Goal: Information Seeking & Learning: Learn about a topic

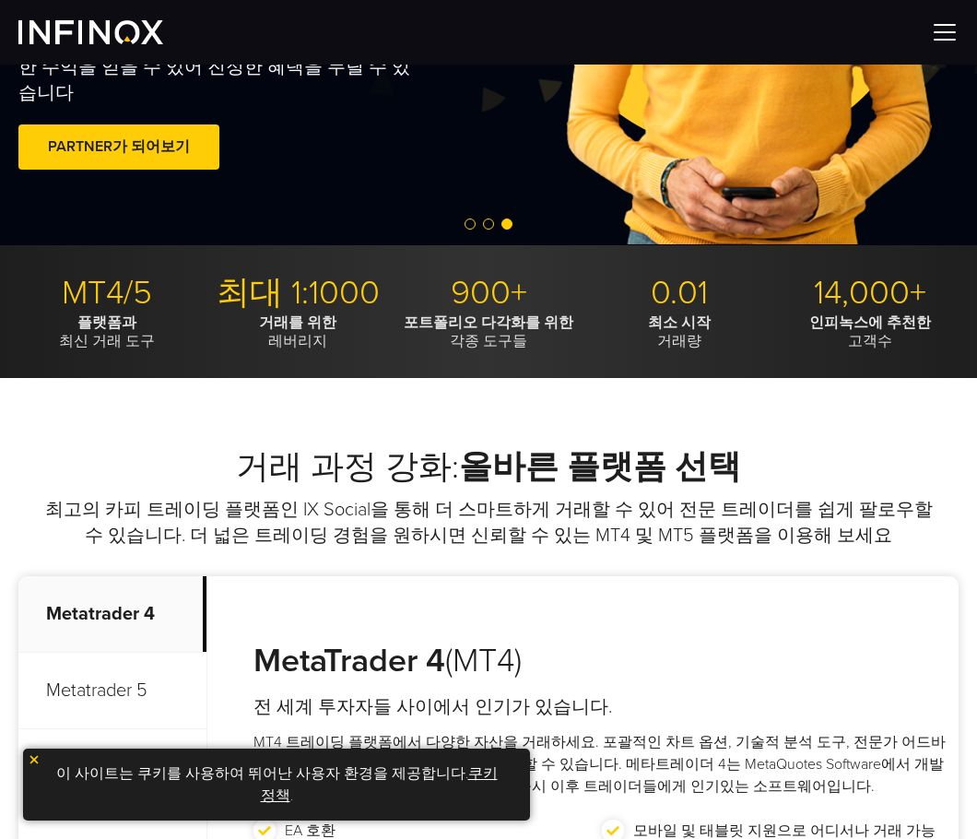
scroll to position [369, 0]
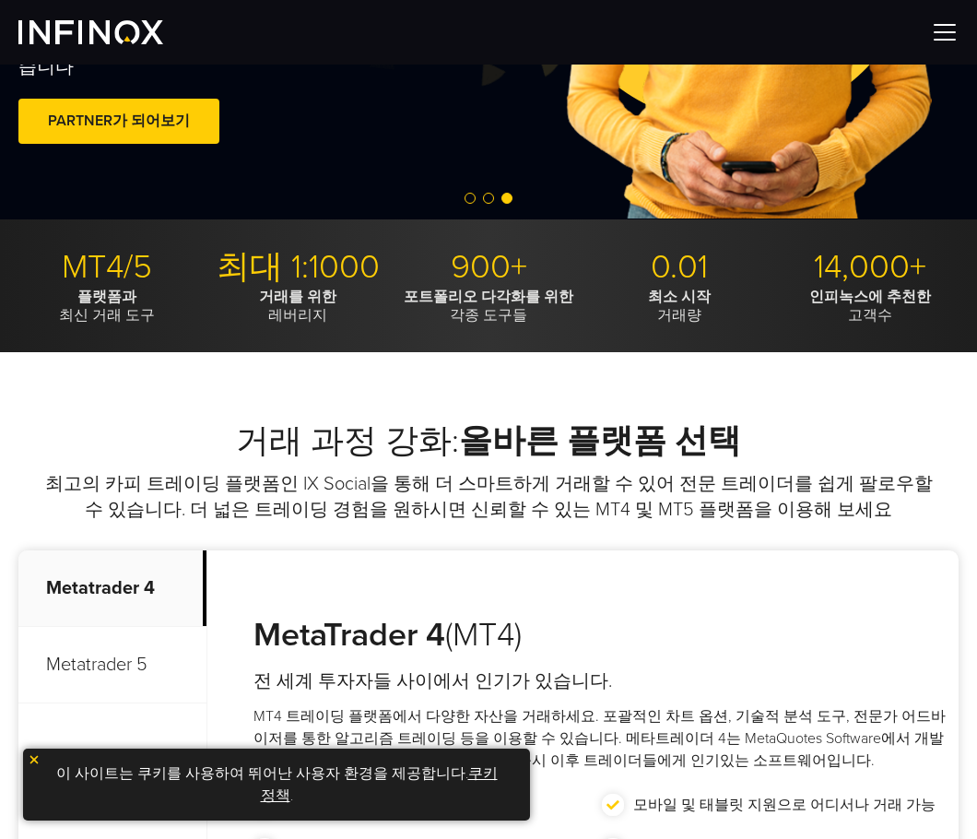
click at [400, 480] on p "최고의 카피 트레이딩 플랫폼인 IX Social을 통해 더 스마트하게 거래할 수 있어 전문 트레이더를 쉽게 팔로우할 수 있습니다. 더 넓은 트…" at bounding box center [488, 497] width 894 height 52
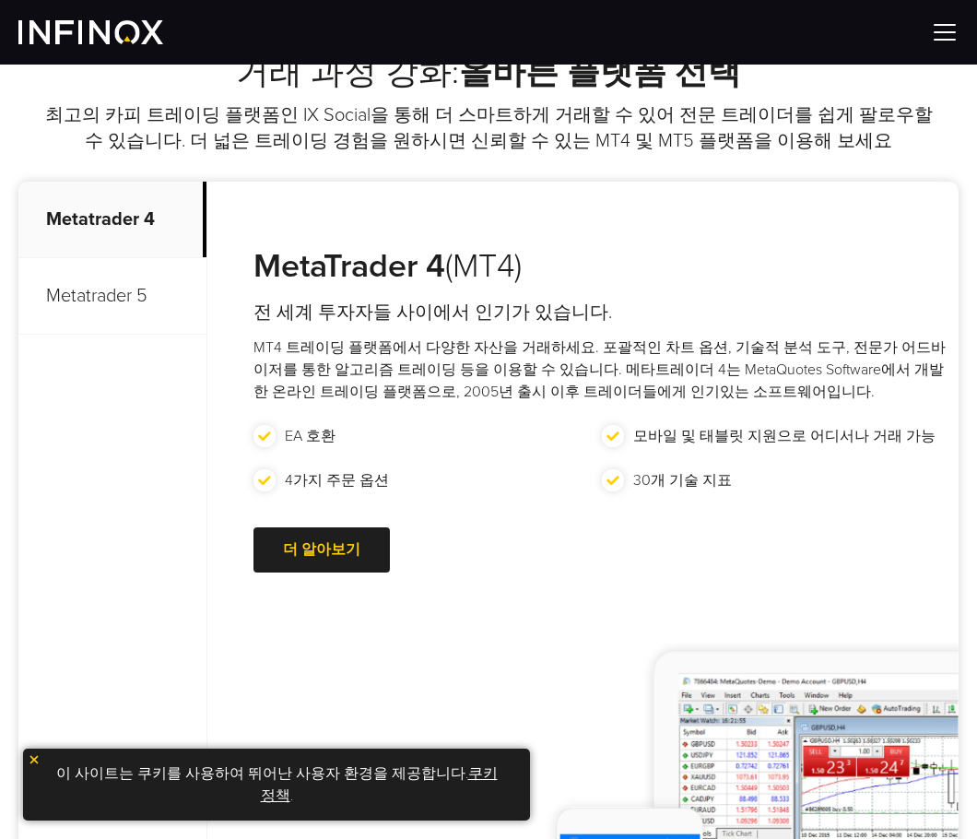
click at [114, 299] on p "Metatrader 5" at bounding box center [112, 296] width 188 height 77
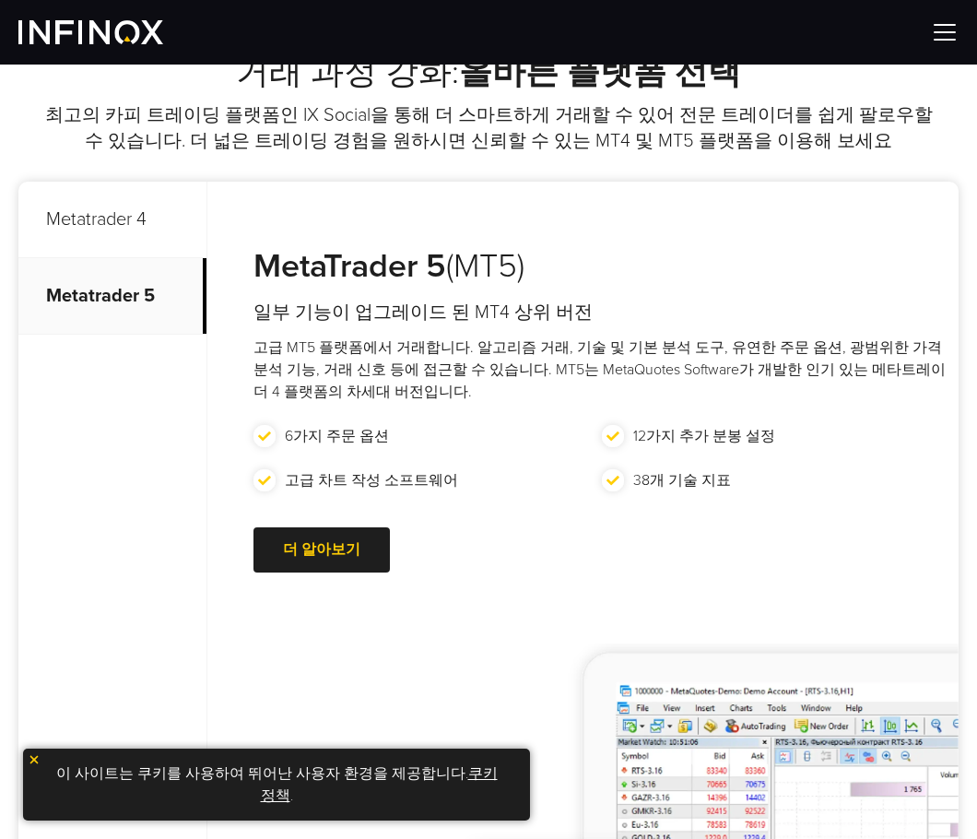
scroll to position [0, 0]
click at [115, 228] on p "Metatrader 4" at bounding box center [112, 220] width 188 height 77
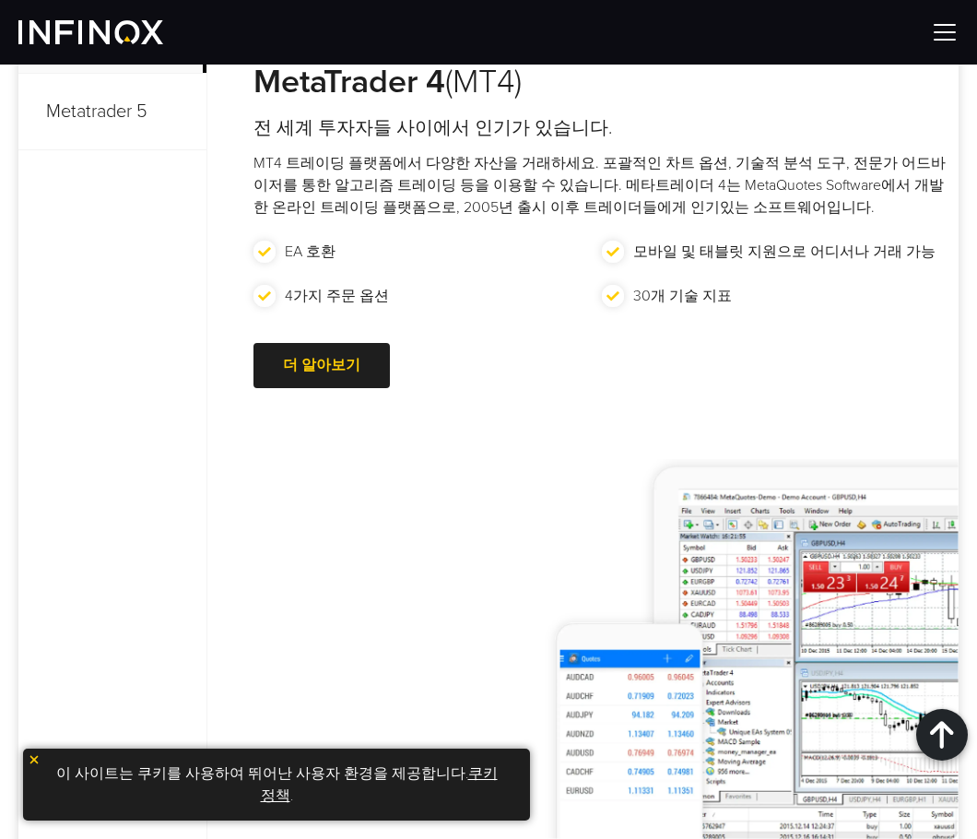
scroll to position [645, 0]
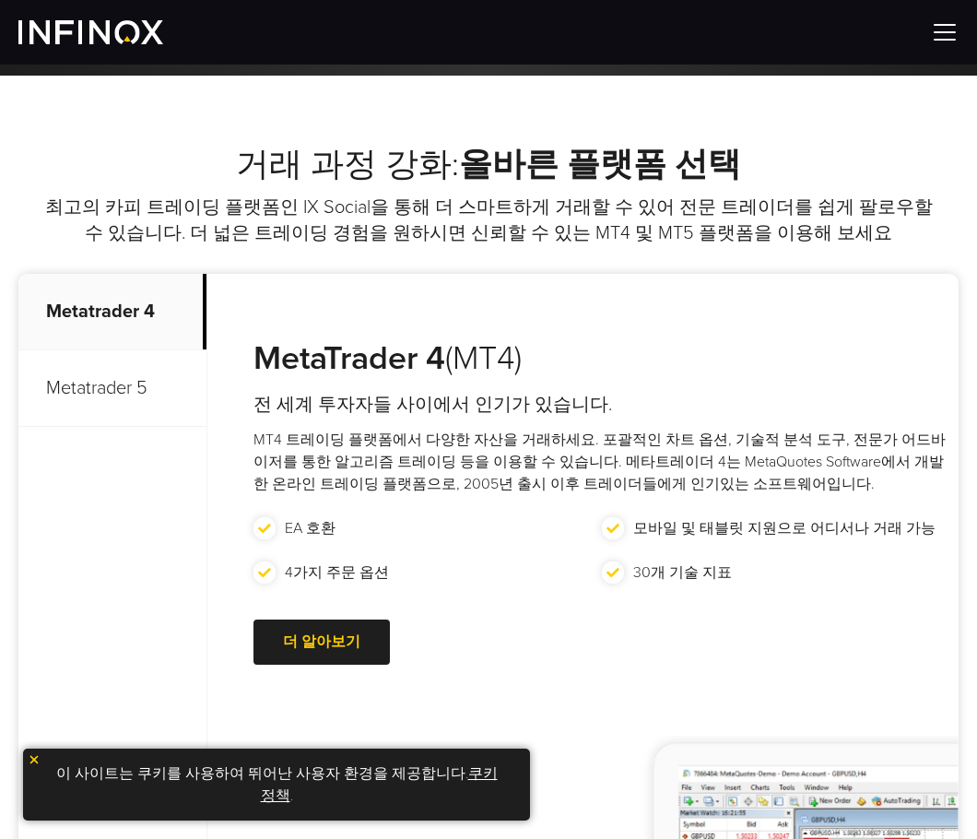
click at [112, 384] on p "Metatrader 5" at bounding box center [112, 388] width 188 height 77
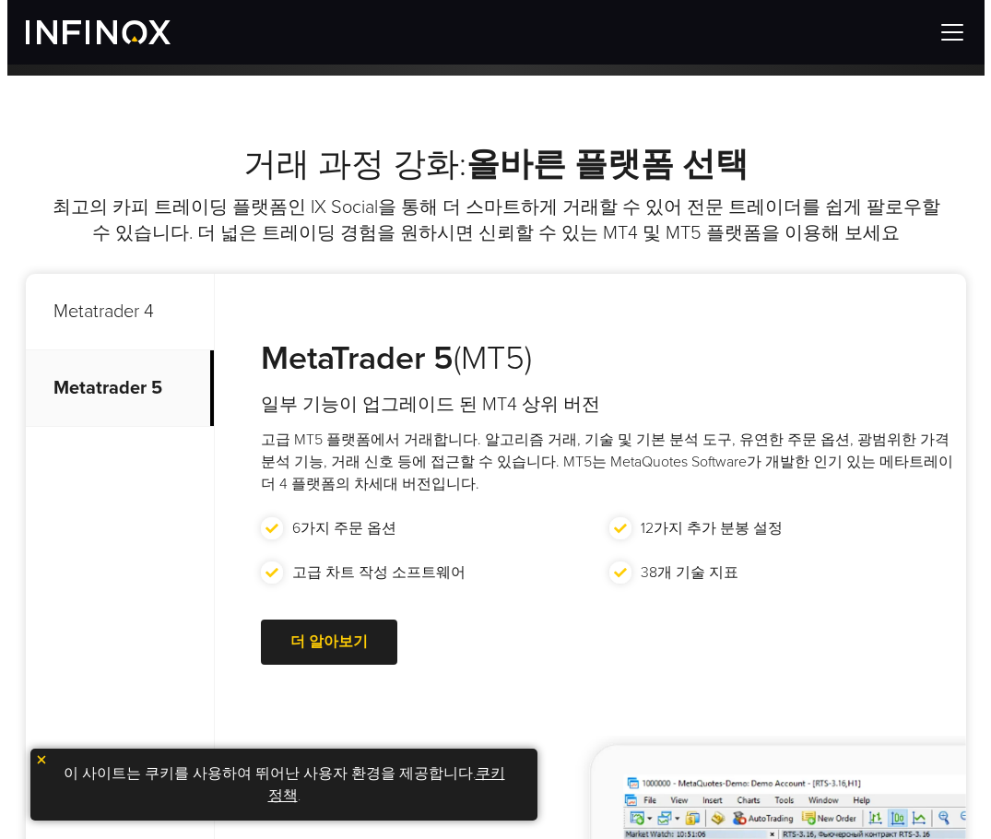
scroll to position [0, 0]
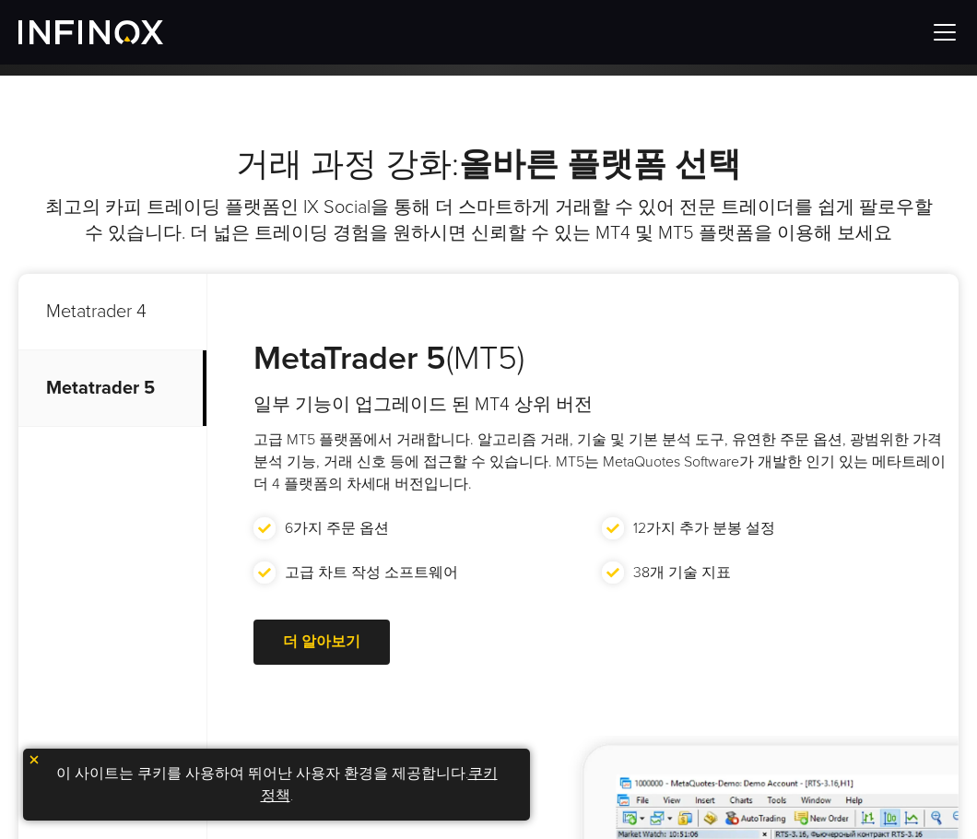
click at [947, 40] on img at bounding box center [945, 32] width 28 height 28
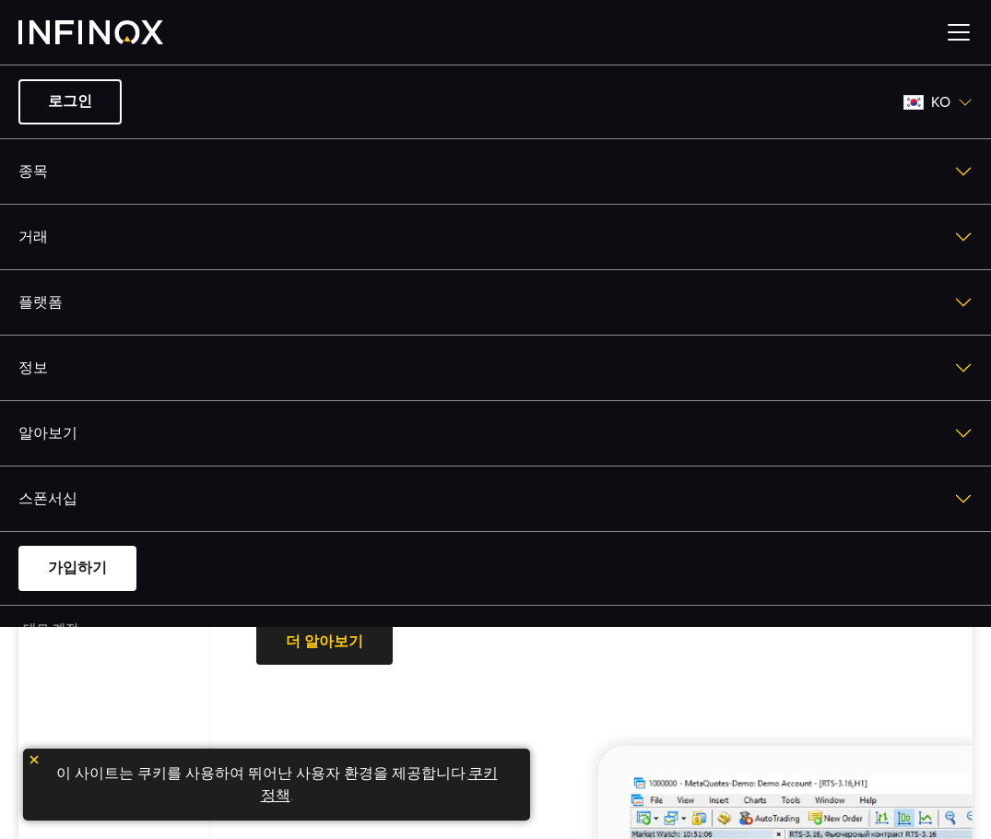
click at [43, 172] on link "종목" at bounding box center [495, 171] width 991 height 65
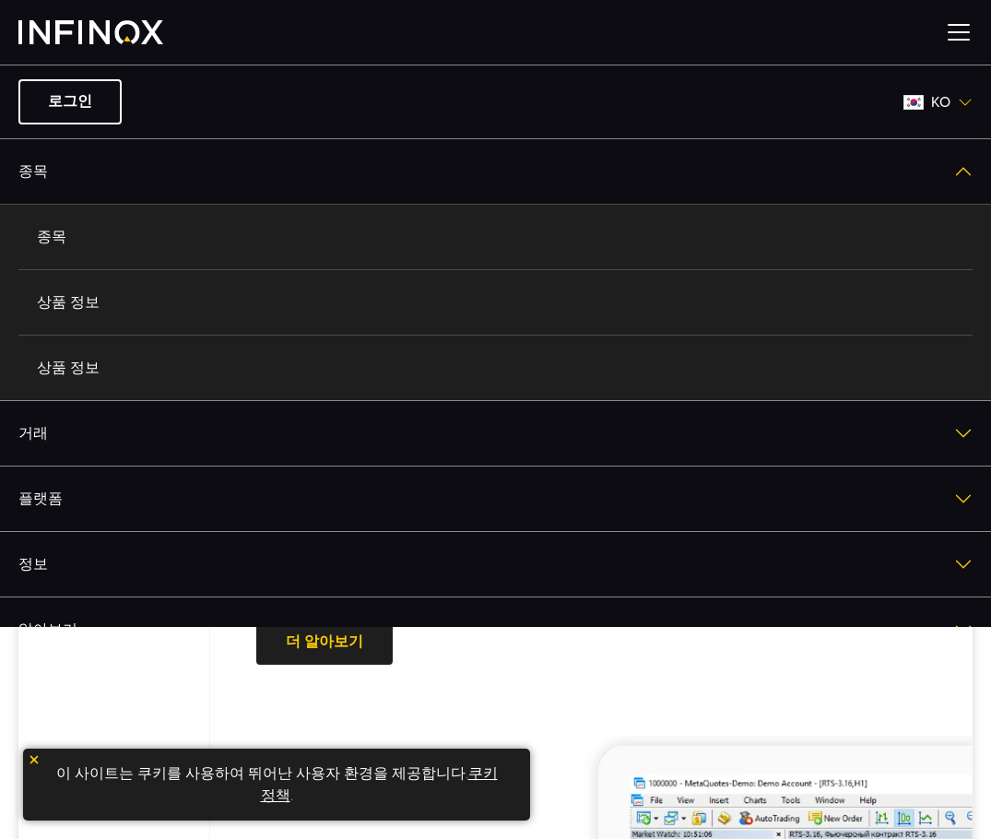
click at [102, 239] on link "종목" at bounding box center [495, 237] width 954 height 65
click at [37, 237] on link "종목" at bounding box center [495, 237] width 954 height 65
click at [59, 231] on link "종목" at bounding box center [495, 237] width 954 height 65
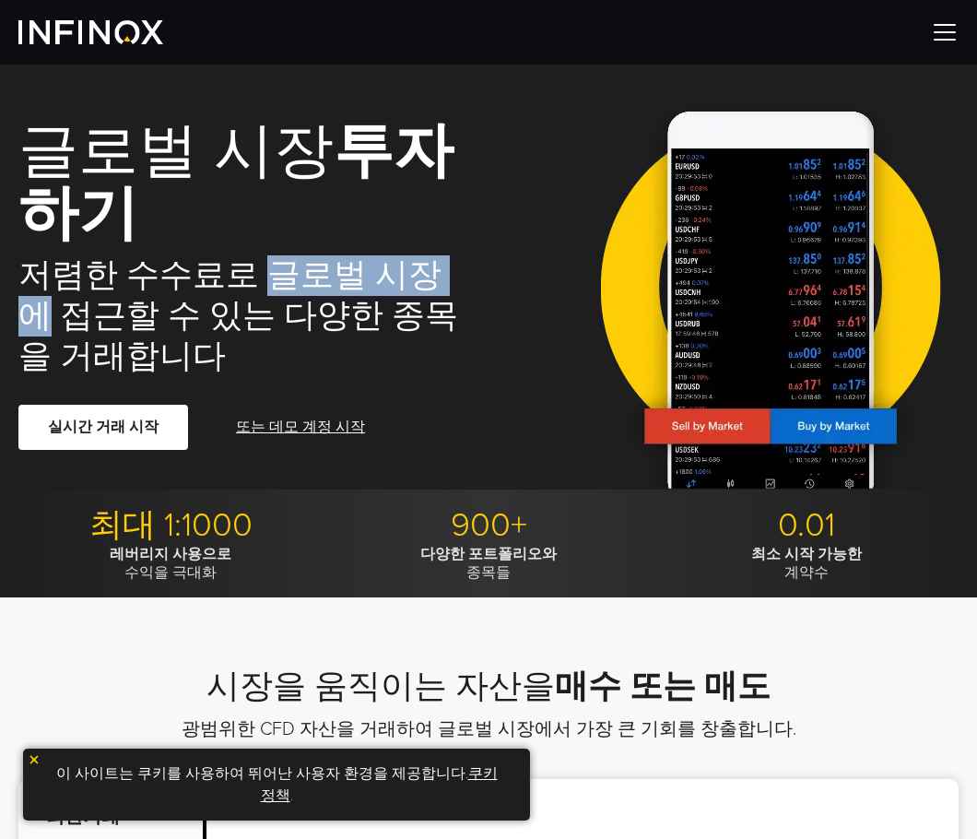
drag, startPoint x: 381, startPoint y: 271, endPoint x: 457, endPoint y: 271, distance: 76.5
click at [456, 271] on h2 "저렴한 수수료로 글로벌 시장에 접근할 수 있는 다양한 종목을 거래합니다" at bounding box center [244, 316] width 452 height 122
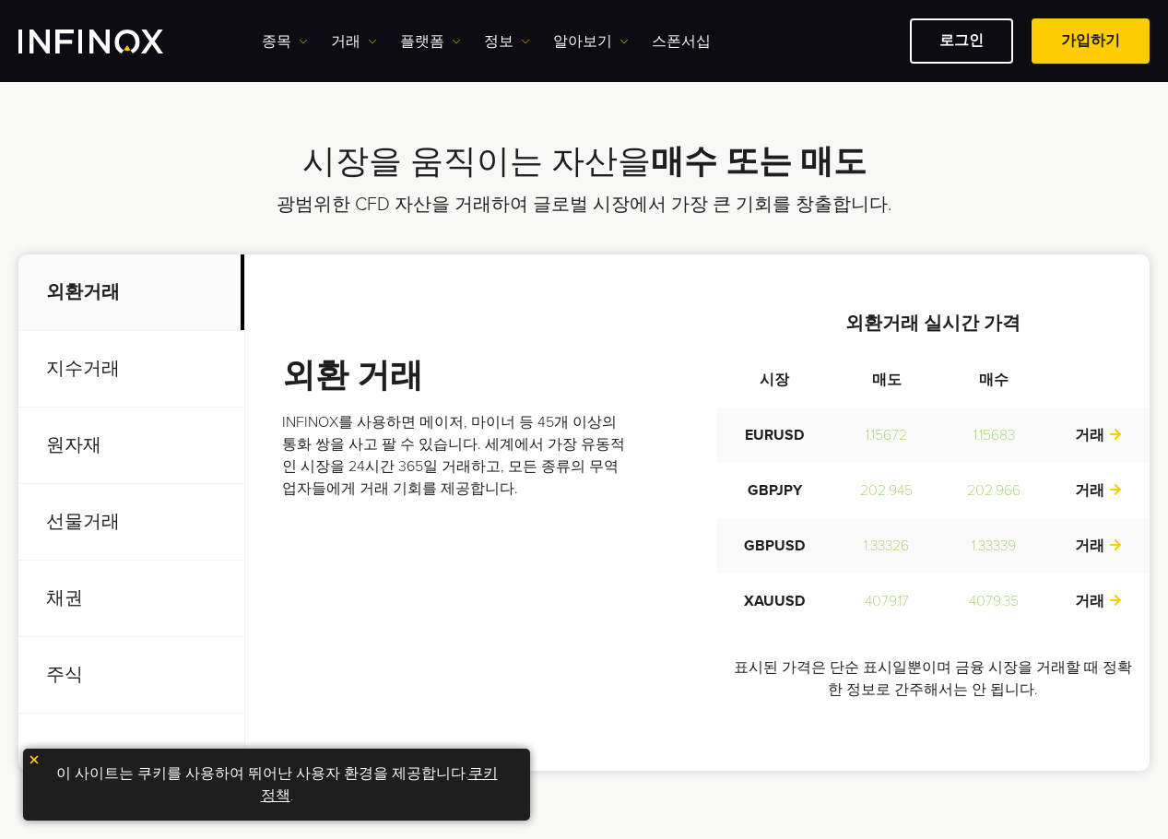
scroll to position [553, 0]
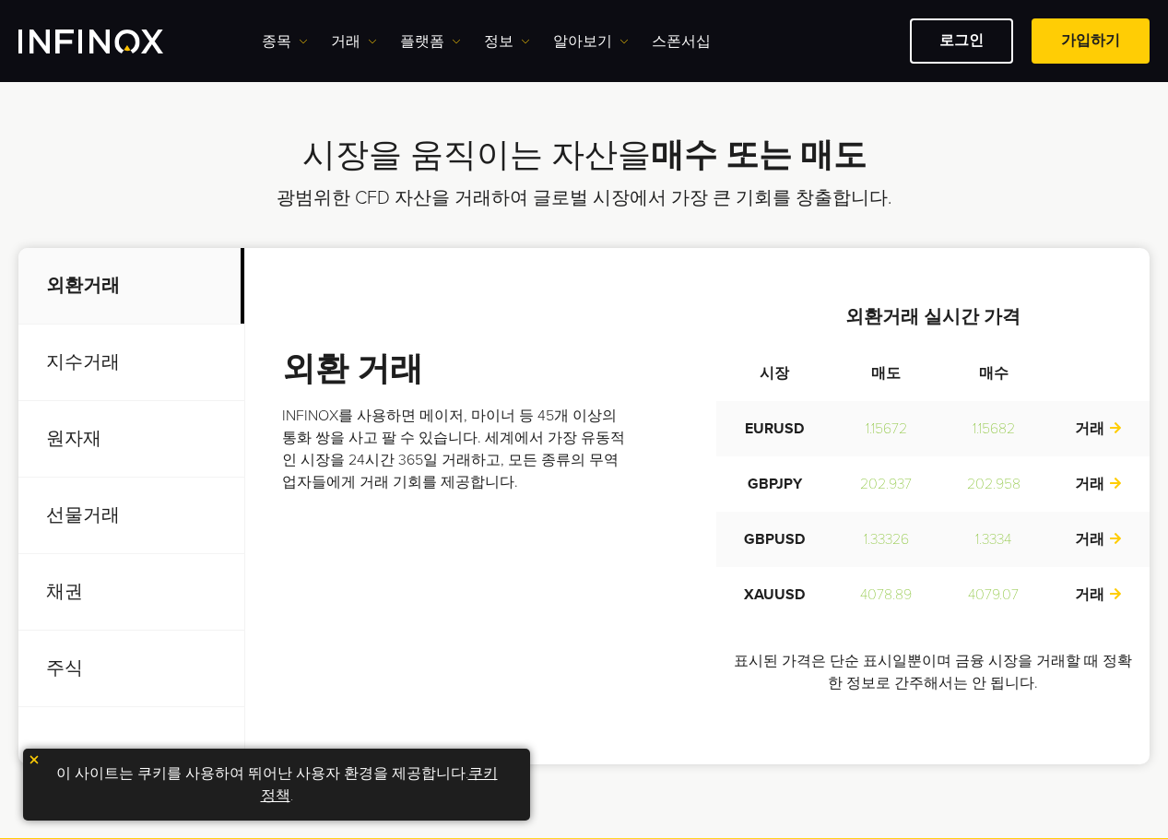
click at [127, 376] on p "지수거래" at bounding box center [131, 362] width 226 height 77
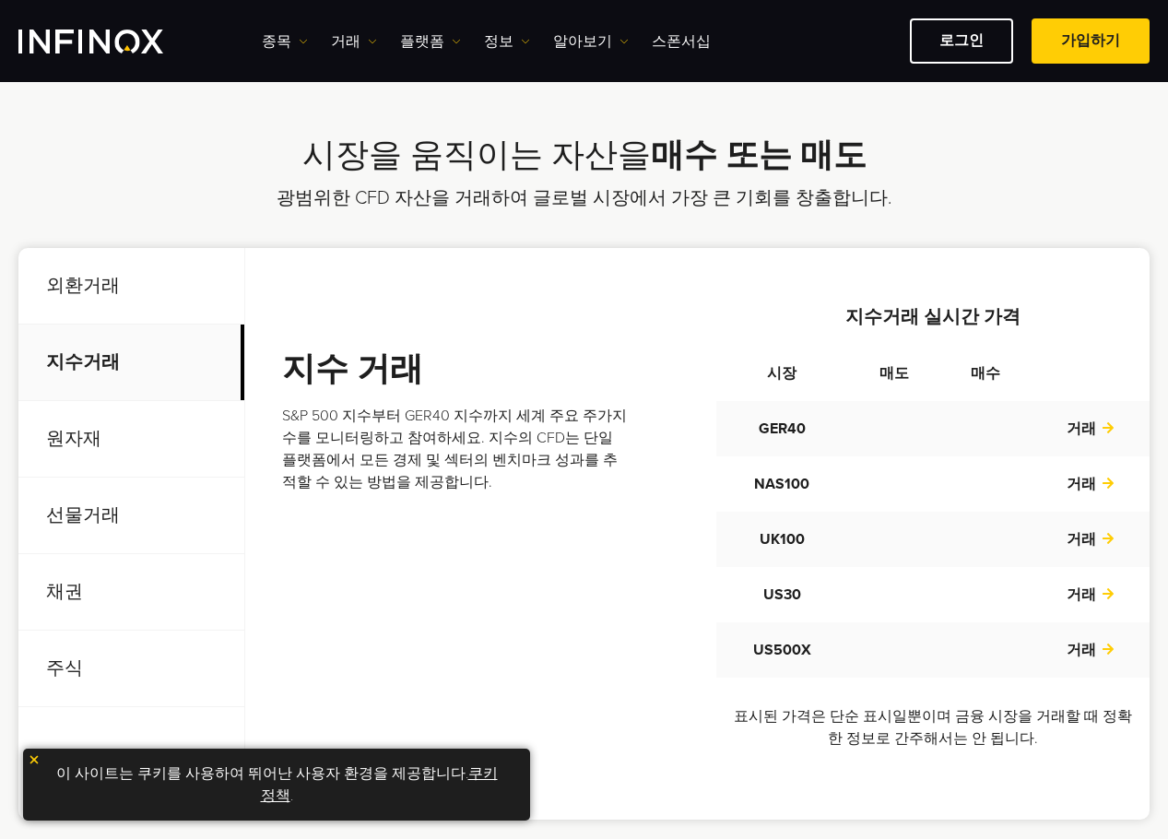
scroll to position [0, 0]
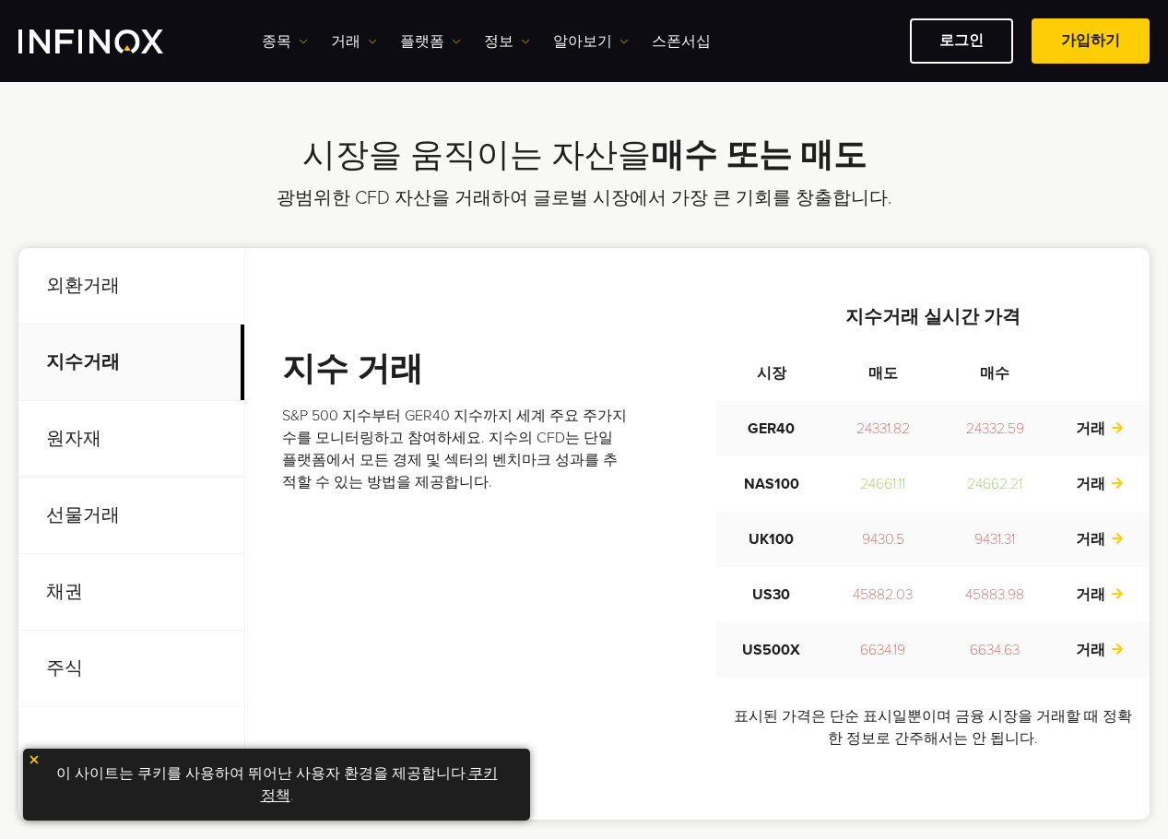
drag, startPoint x: 958, startPoint y: 410, endPoint x: 960, endPoint y: 430, distance: 19.4
click at [961, 430] on td "24332.59" at bounding box center [995, 428] width 112 height 55
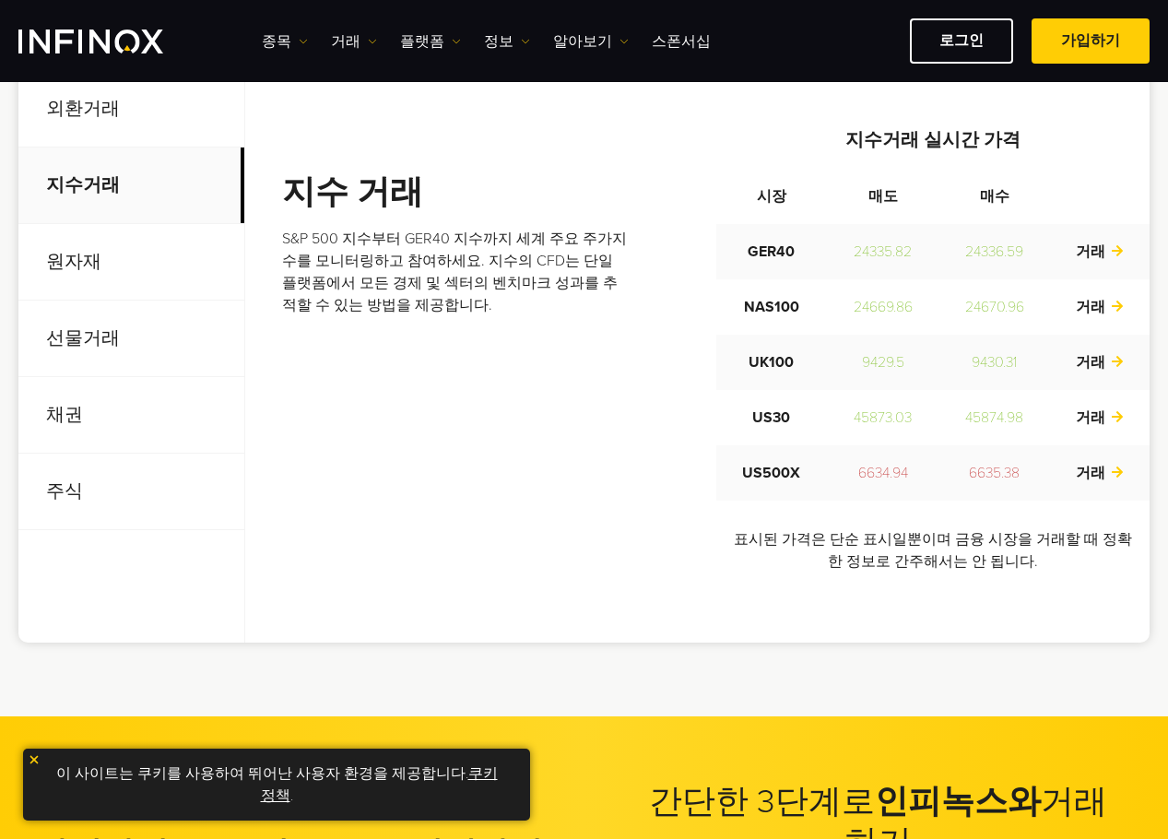
scroll to position [737, 0]
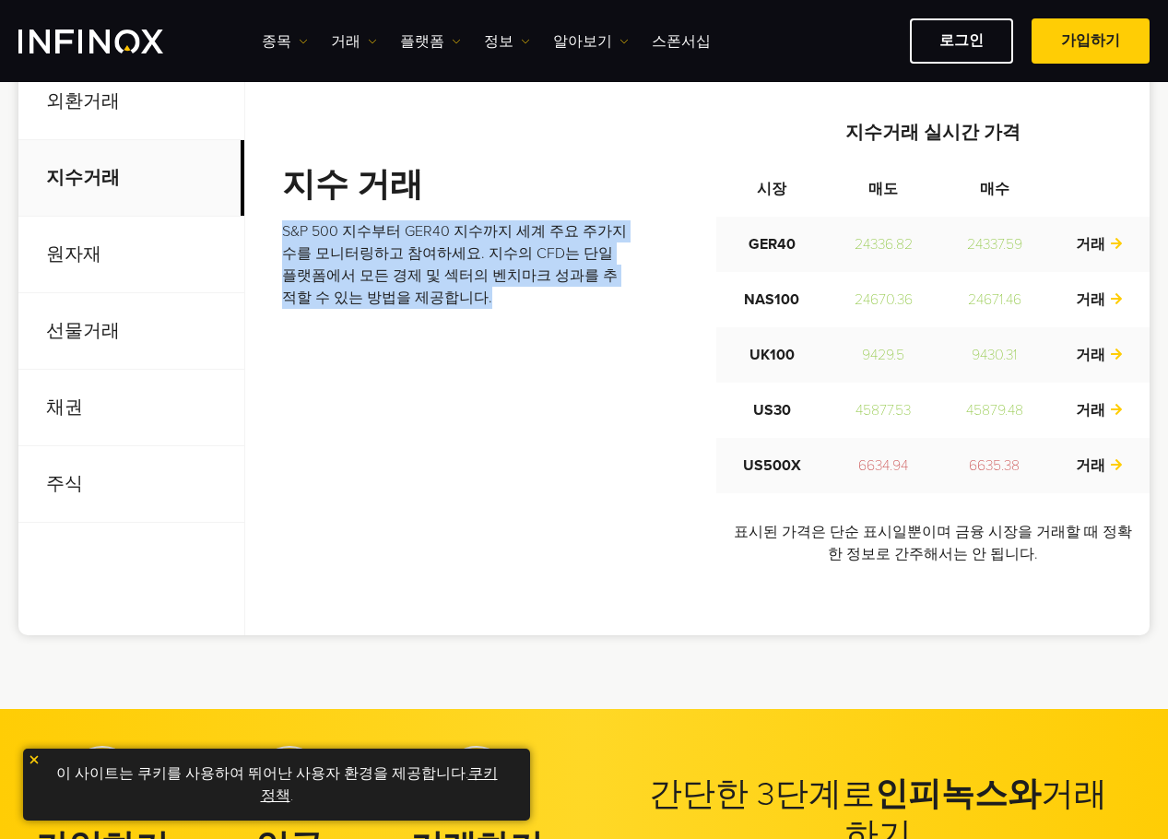
drag, startPoint x: 281, startPoint y: 222, endPoint x: 653, endPoint y: 327, distance: 386.1
click at [651, 322] on div "외환 거래 INFINOX를 사용하면 메이저, 마이너 등 45개 이상의 통화 쌍을 사고 팔 수 있습니다. 세계에서 가장 유동적인 시장을 24시간…" at bounding box center [697, 350] width 904 height 572
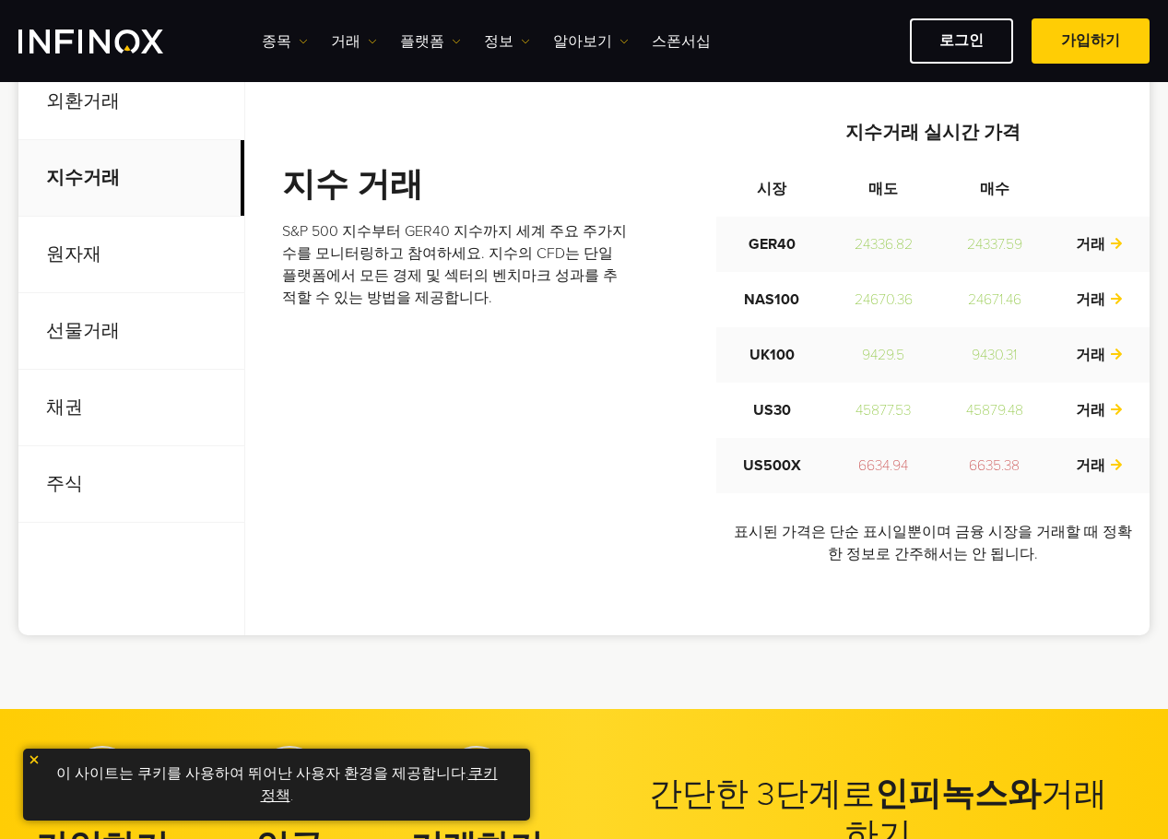
drag, startPoint x: 668, startPoint y: 365, endPoint x: 678, endPoint y: 373, distance: 13.1
click at [673, 369] on div "지수 거래 S&P 500 지수부터 GER40 지수까지 세계 주요 주가지수를 모니터링하고 참여하세요. 지수의 CFD는 단일 플랫폼에서 모든 경제…" at bounding box center [715, 349] width 867 height 461
click at [944, 543] on p "표시된 가격은 단순 표시일뿐이며 금융 시장을 거래할 때 정확한 정보로 간주해서는 안 됩니다." at bounding box center [932, 543] width 433 height 44
click at [943, 541] on p "표시된 가격은 단순 표시일뿐이며 금융 시장을 거래할 때 정확한 정보로 간주해서는 안 됩니다." at bounding box center [932, 543] width 433 height 44
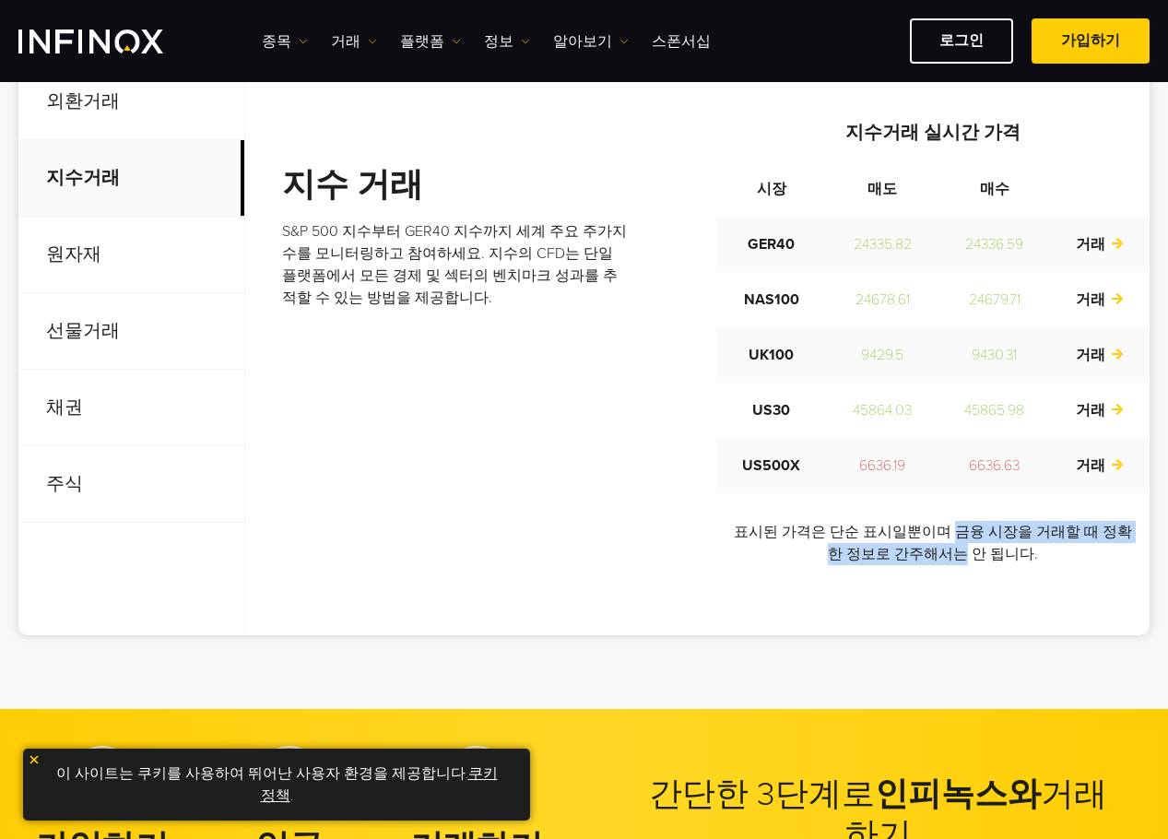
click at [976, 527] on p "표시된 가격은 단순 표시일뿐이며 금융 시장을 거래할 때 정확한 정보로 간주해서는 안 됩니다." at bounding box center [932, 543] width 433 height 44
click at [84, 250] on p "원자재" at bounding box center [131, 255] width 226 height 77
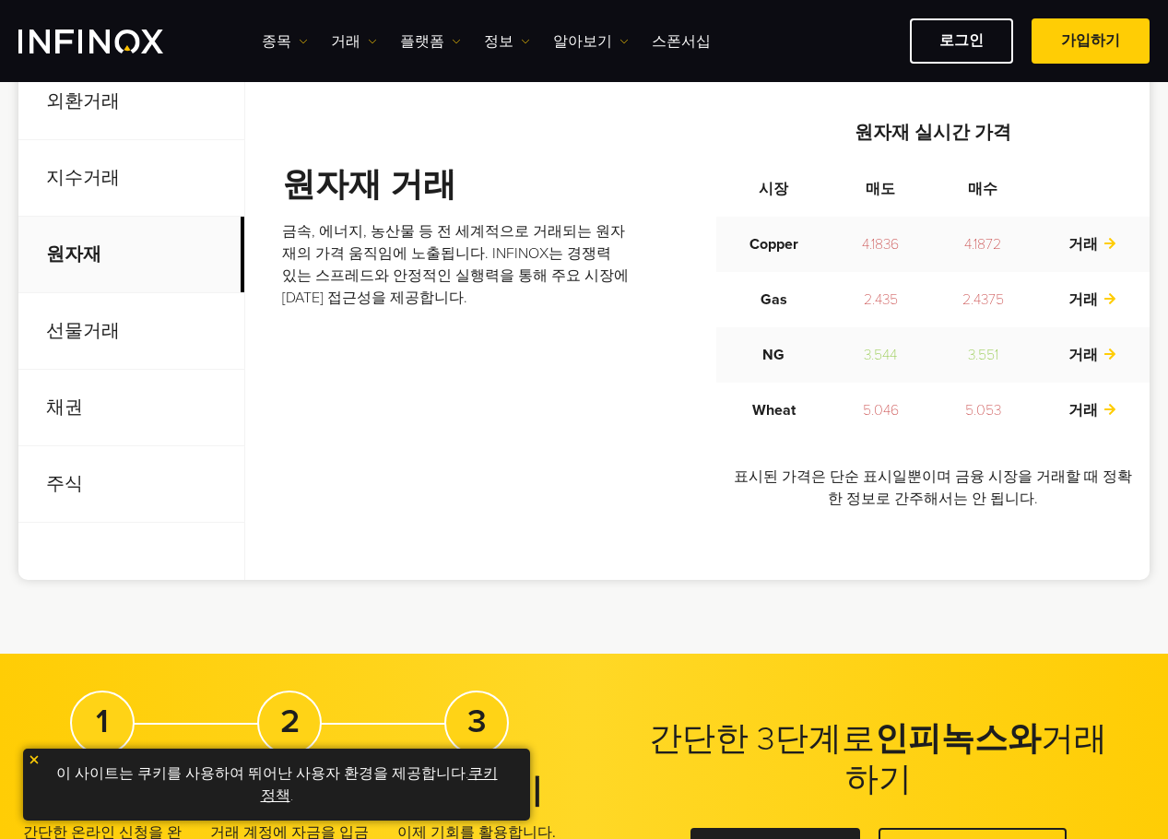
click at [120, 320] on p "선물거래" at bounding box center [131, 331] width 226 height 77
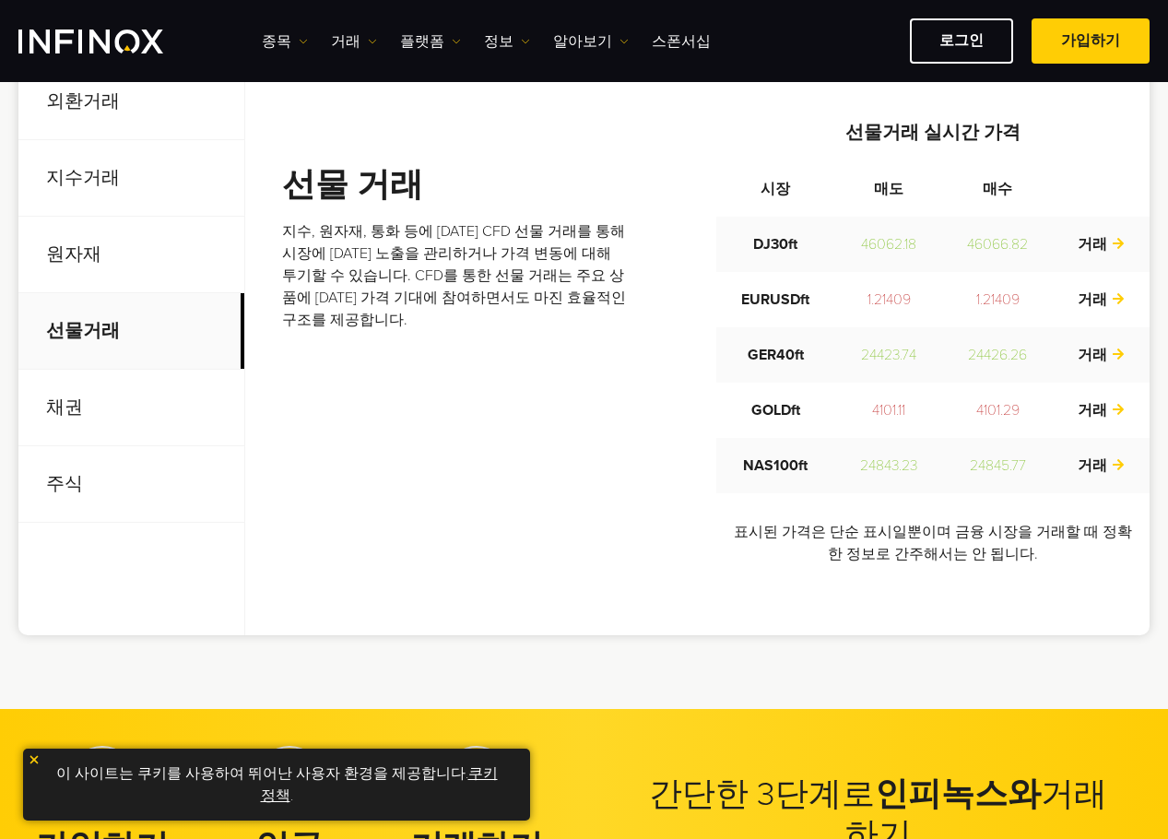
drag, startPoint x: 782, startPoint y: 246, endPoint x: 780, endPoint y: 274, distance: 27.7
click at [780, 268] on td "DJ30ft" at bounding box center [776, 244] width 120 height 55
click at [796, 380] on td "GER40ft" at bounding box center [775, 354] width 119 height 55
drag, startPoint x: 799, startPoint y: 429, endPoint x: 819, endPoint y: 434, distance: 21.0
click at [800, 429] on td "GOLDft" at bounding box center [775, 410] width 119 height 55
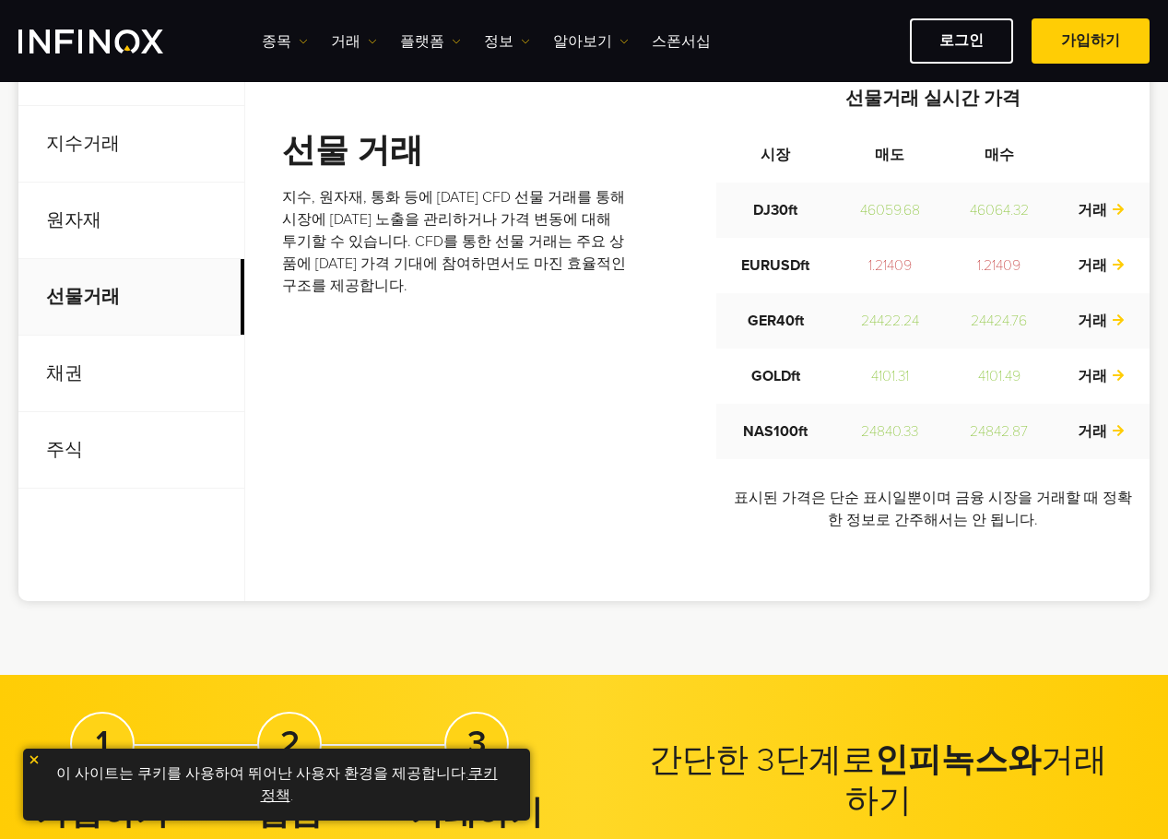
scroll to position [830, 0]
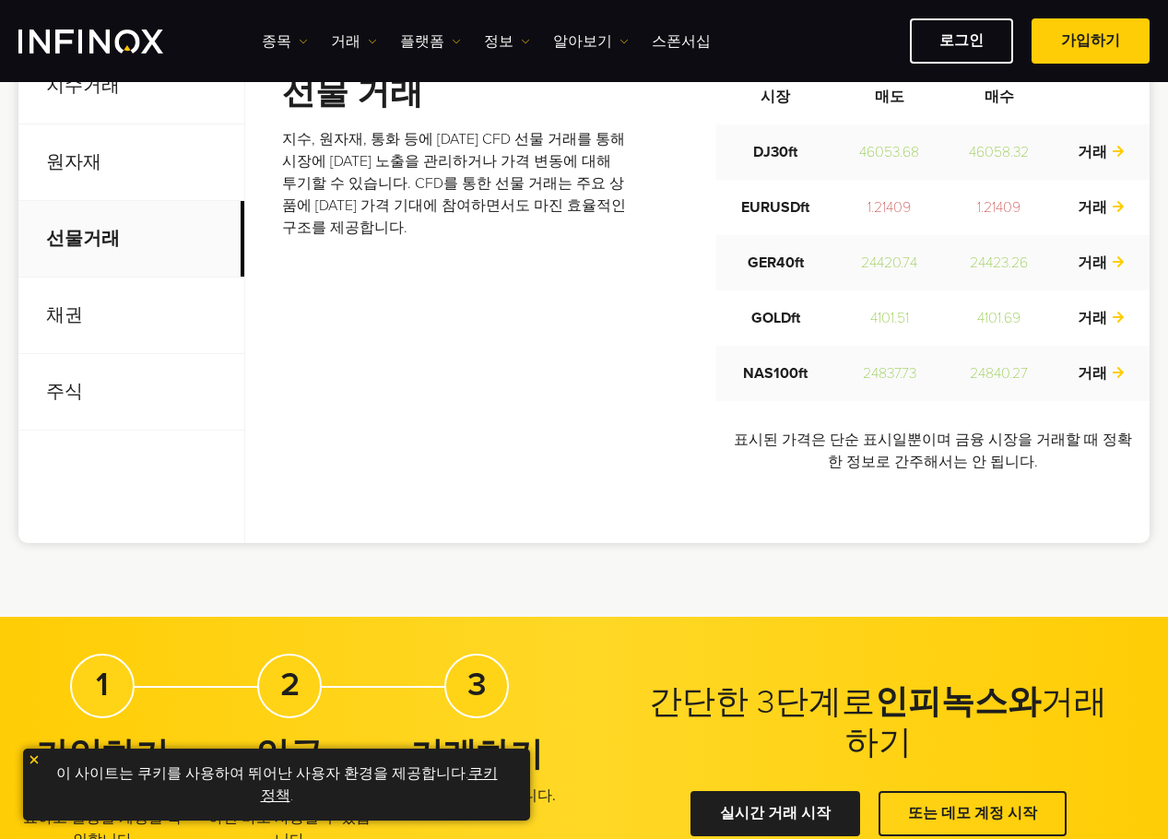
click at [104, 294] on p "채권" at bounding box center [131, 315] width 226 height 77
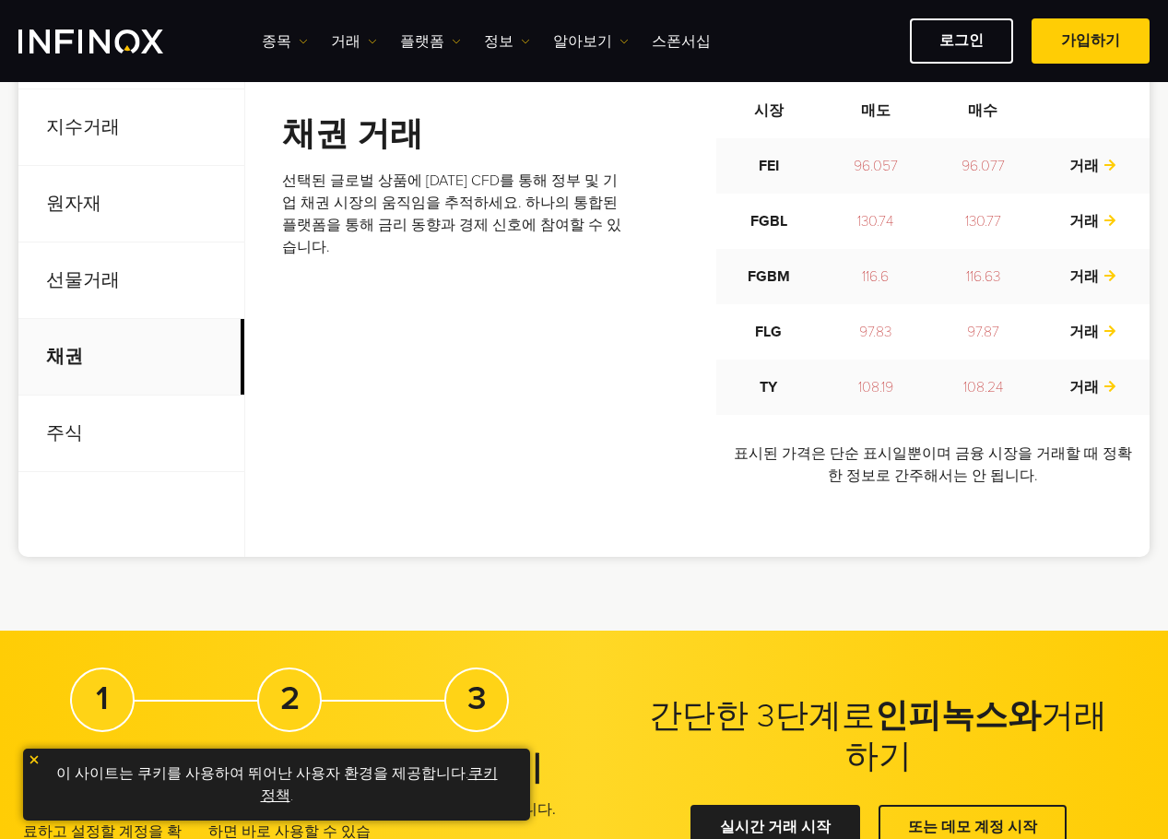
scroll to position [645, 0]
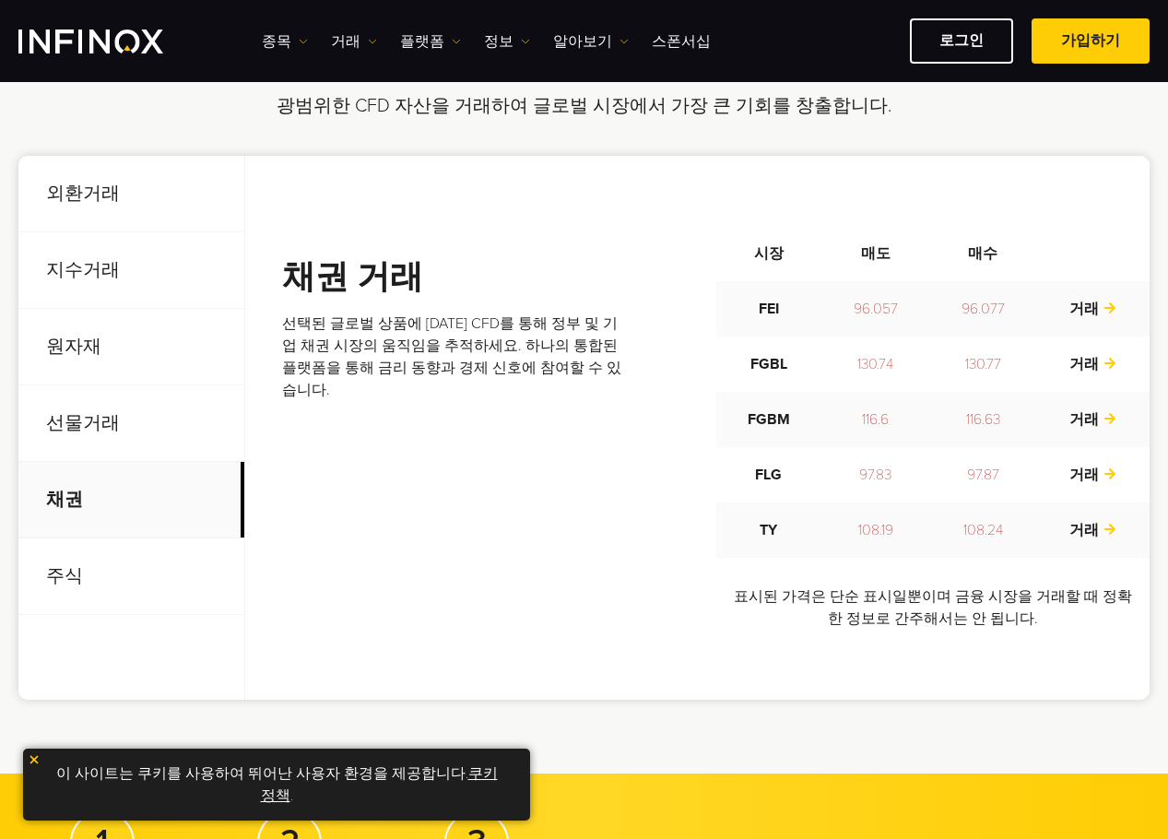
click at [92, 575] on p "주식" at bounding box center [131, 576] width 226 height 77
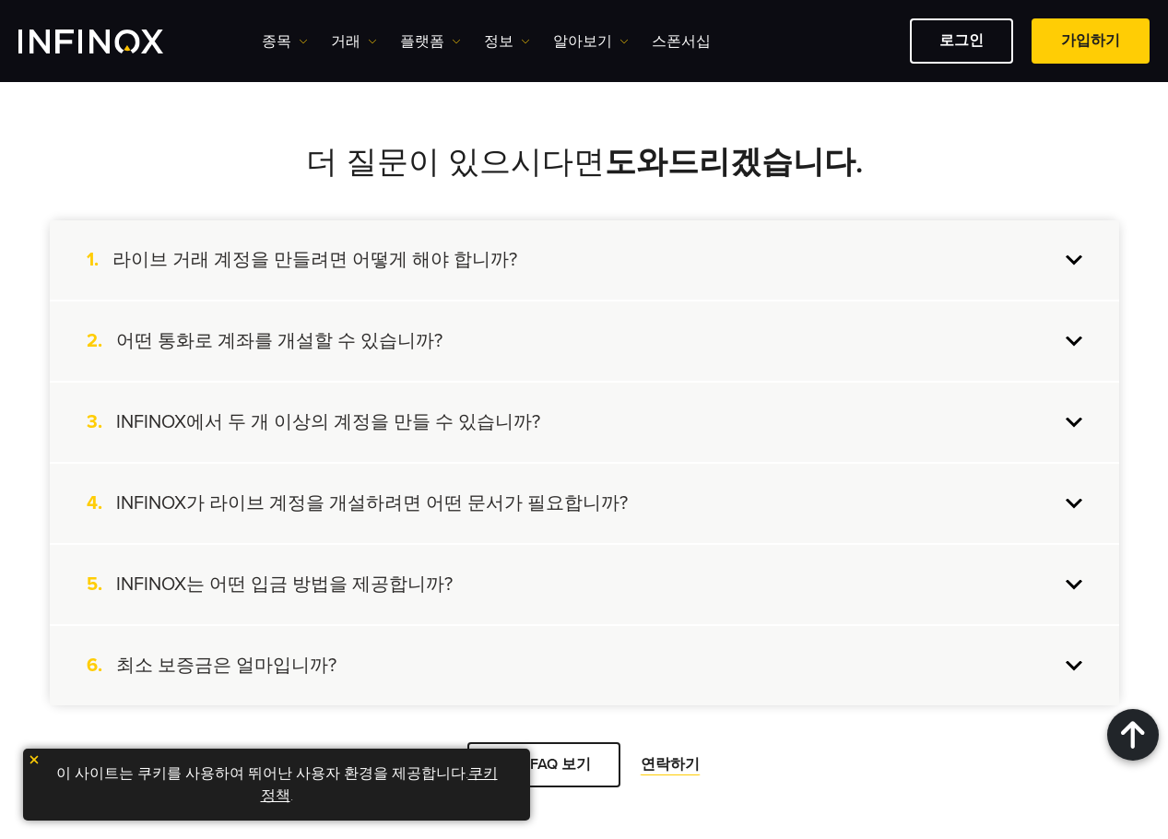
scroll to position [1659, 0]
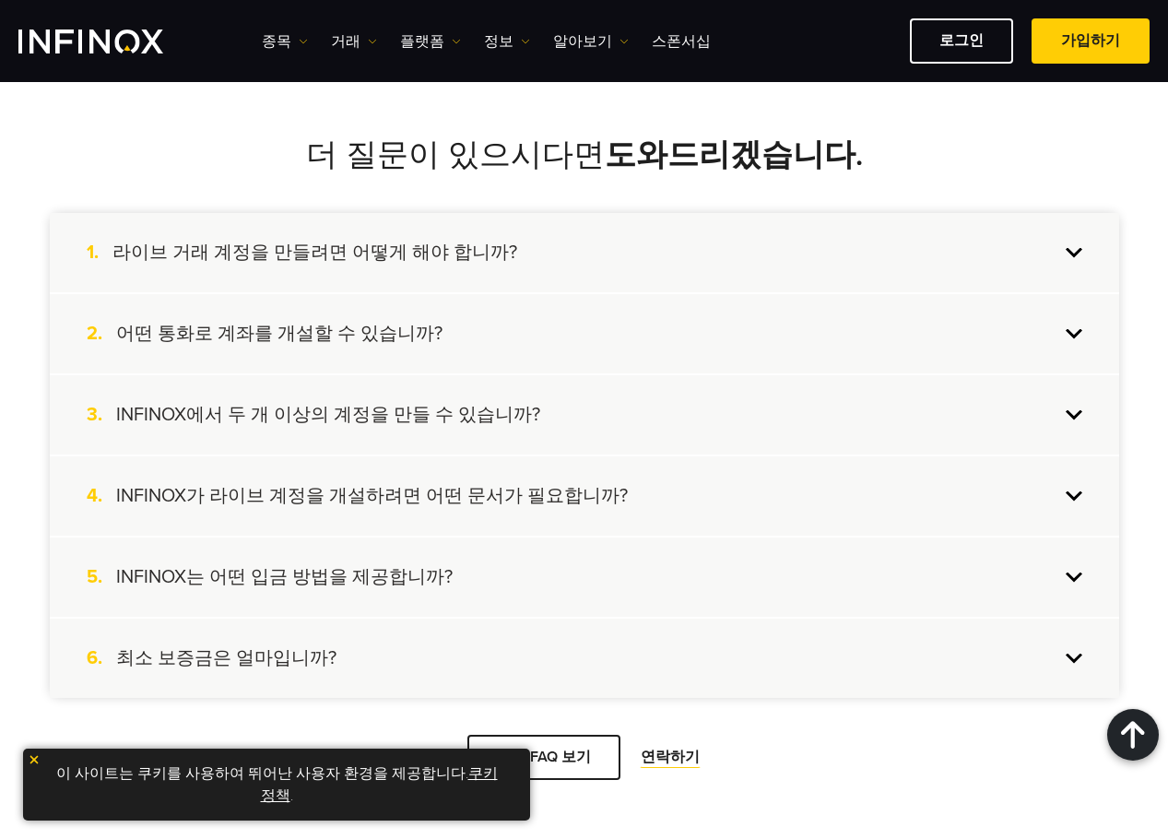
click at [361, 351] on div "2. 어떤 통화로 계좌를 개설할 수 있습니까?" at bounding box center [584, 333] width 1069 height 79
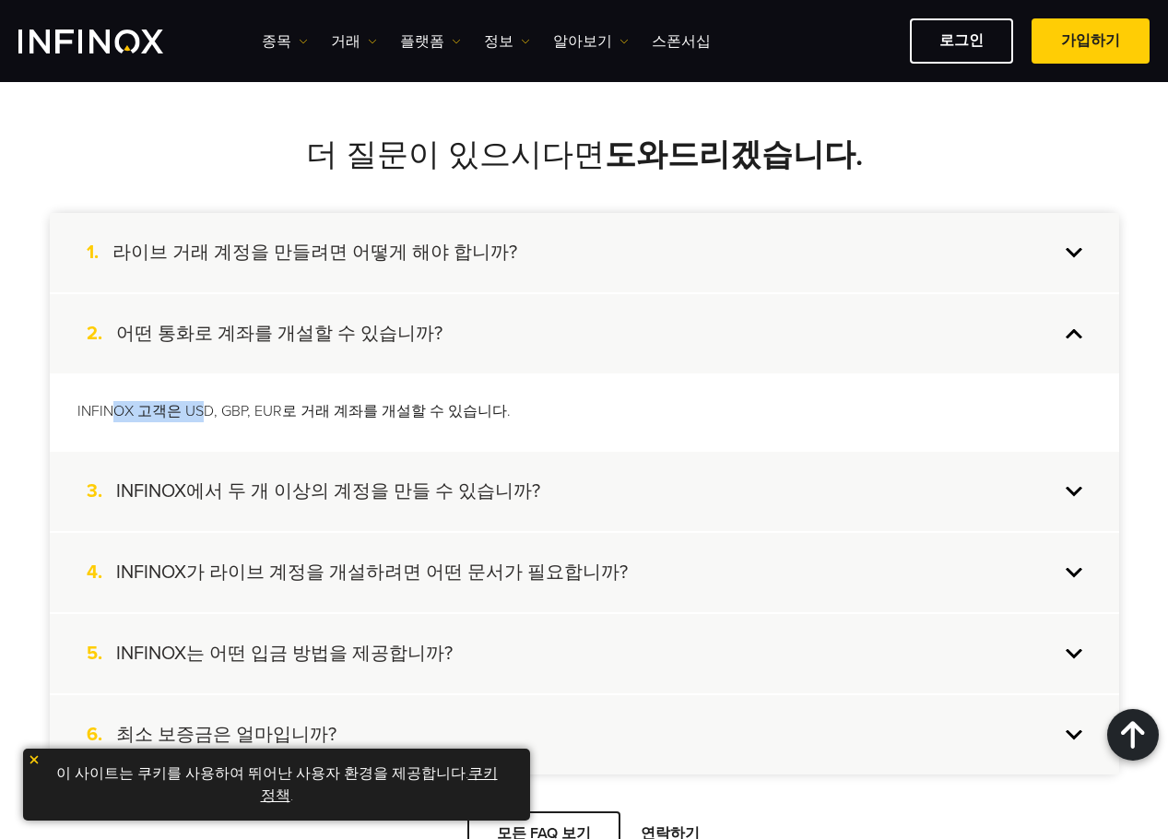
drag, startPoint x: 137, startPoint y: 402, endPoint x: 218, endPoint y: 397, distance: 80.3
click at [201, 401] on p "INFINOX 고객은 USD, GBP, EUR로 거래 계좌를 개설할 수 있습니다." at bounding box center [584, 411] width 1014 height 21
drag, startPoint x: 250, startPoint y: 394, endPoint x: 346, endPoint y: 394, distance: 95.9
click at [329, 394] on div "INFINOX 고객은 USD, GBP, EUR로 거래 계좌를 개설할 수 있습니다." at bounding box center [584, 411] width 1069 height 77
drag, startPoint x: 460, startPoint y: 402, endPoint x: 515, endPoint y: 403, distance: 55.3
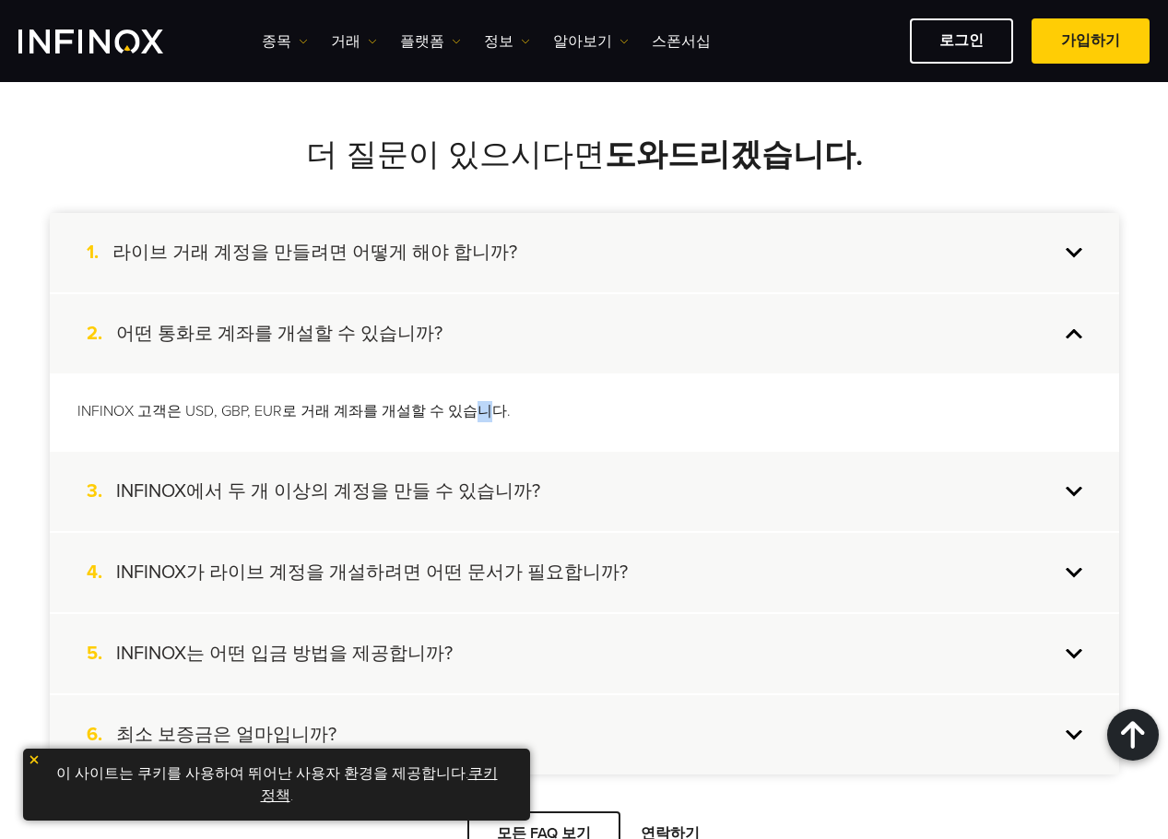
click at [477, 402] on p "INFINOX 고객은 USD, GBP, EUR로 거래 계좌를 개설할 수 있습니다." at bounding box center [584, 411] width 1014 height 21
click at [391, 487] on h4 "INFINOX에서 두 개 이상의 계정을 만들 수 있습니까?" at bounding box center [328, 491] width 424 height 24
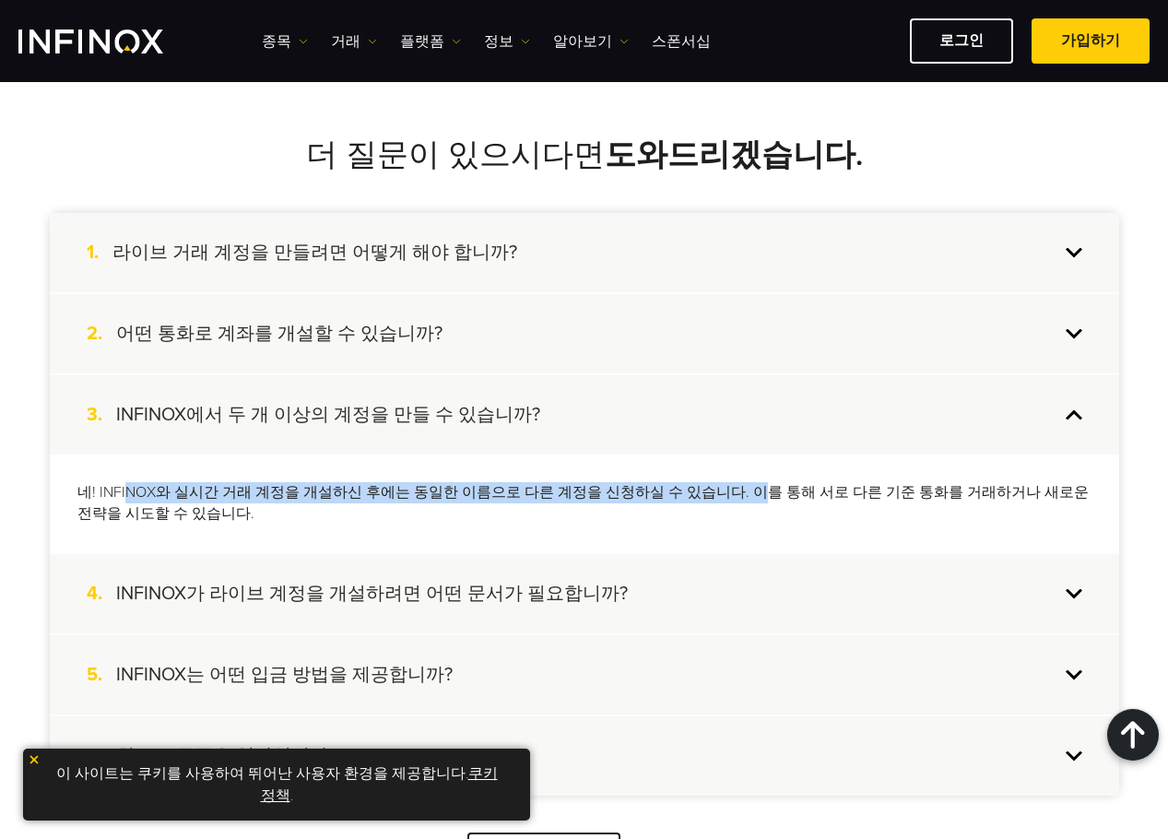
drag, startPoint x: 122, startPoint y: 483, endPoint x: 724, endPoint y: 479, distance: 601.9
click at [720, 479] on div "네! INFINOX와 실시간 거래 계정을 개설하신 후에는 동일한 이름으로 다른 계정을 신청하실 수 있습니다. 이를 통해 서로 다른 기준 통화를…" at bounding box center [584, 503] width 1069 height 98
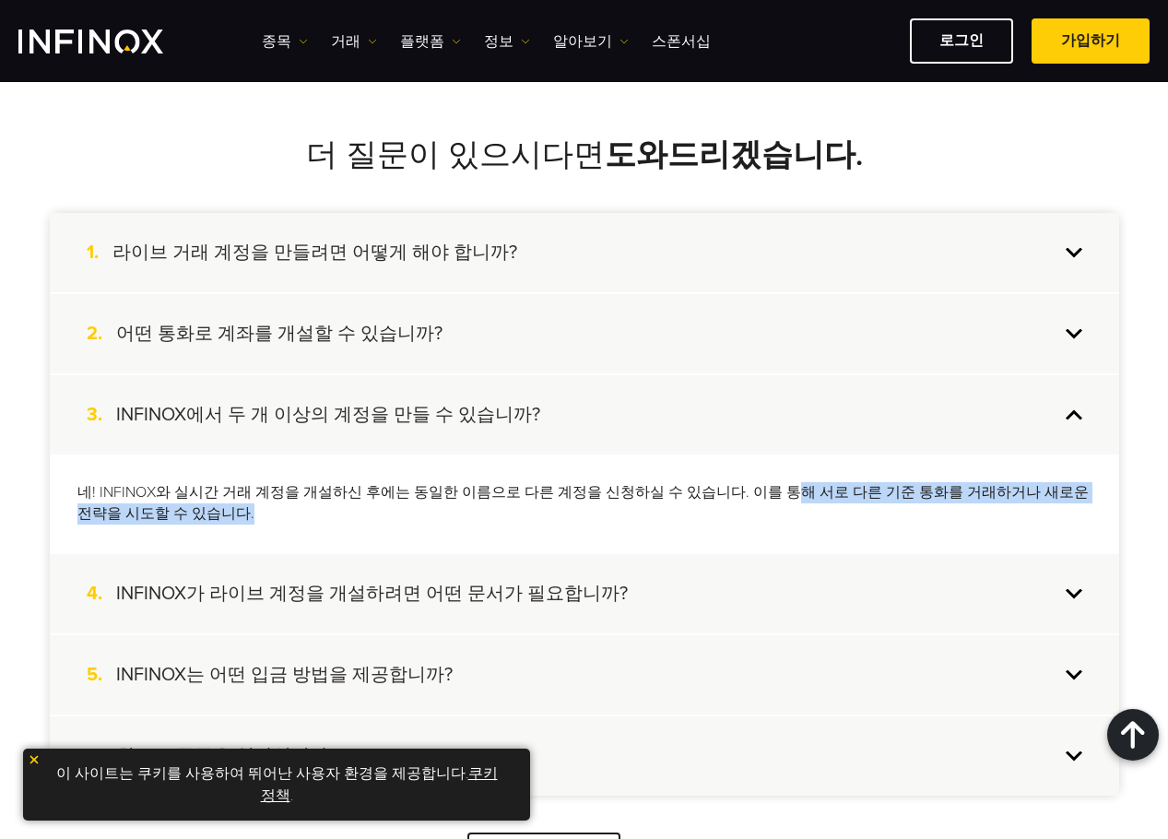
drag, startPoint x: 778, startPoint y: 492, endPoint x: 384, endPoint y: 523, distance: 394.8
click at [512, 511] on p "네! INFINOX와 실시간 거래 계정을 개설하신 후에는 동일한 이름으로 다른 계정을 신청하실 수 있습니다. 이를 통해 서로 다른 기준 통화를…" at bounding box center [584, 503] width 1014 height 42
click at [329, 524] on div "네! INFINOX와 실시간 거래 계정을 개설하신 후에는 동일한 이름으로 다른 계정을 신청하실 수 있습니다. 이를 통해 서로 다른 기준 통화를…" at bounding box center [584, 503] width 1069 height 98
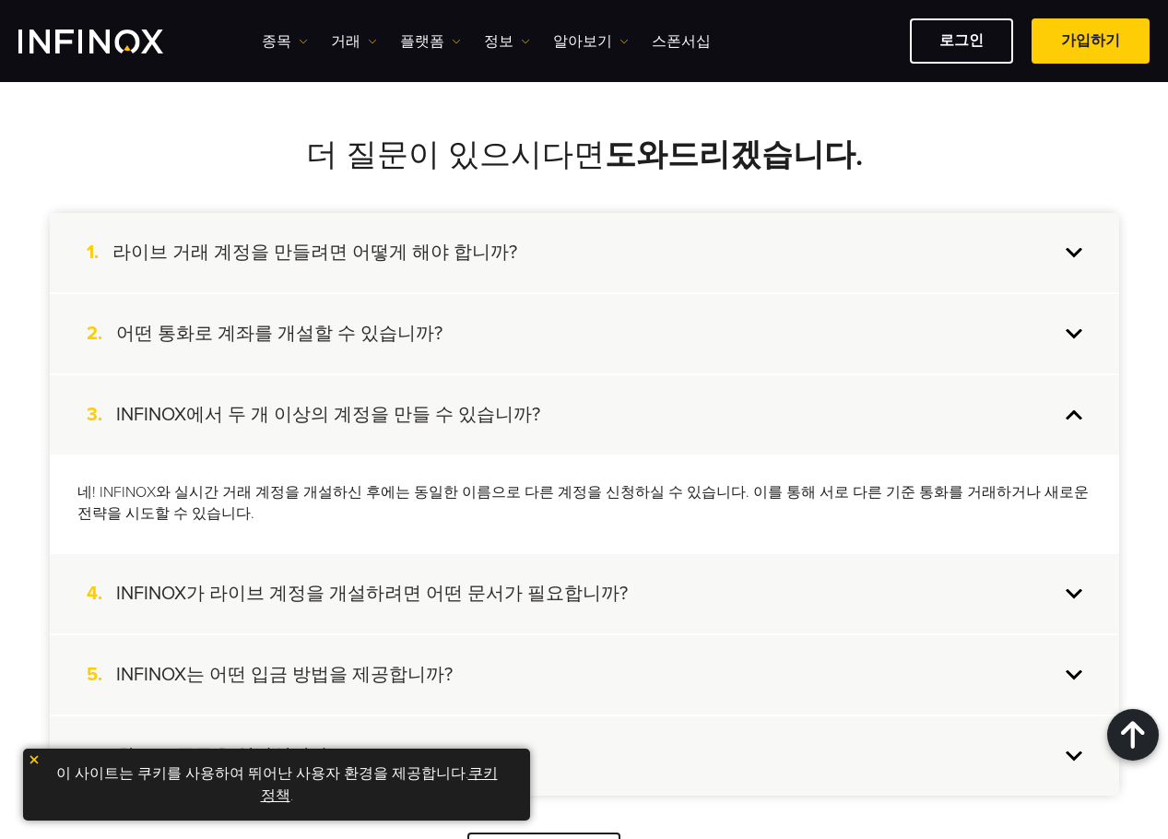
click at [379, 403] on h4 "INFINOX에서 두 개 이상의 계정을 만들 수 있습니까?" at bounding box center [328, 415] width 424 height 24
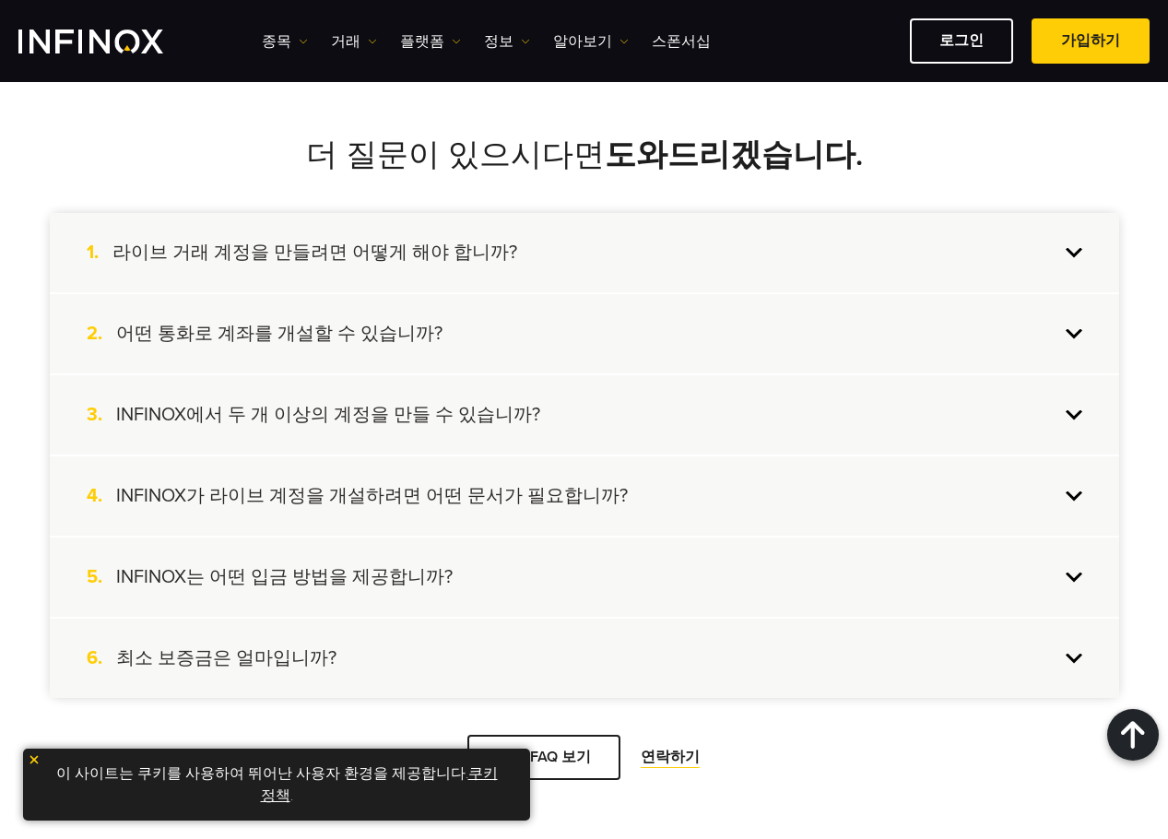
click at [413, 483] on div "4. INFINOX가 라이브 계정을 개설하려면 어떤 문서가 필요합니까?" at bounding box center [584, 495] width 1069 height 79
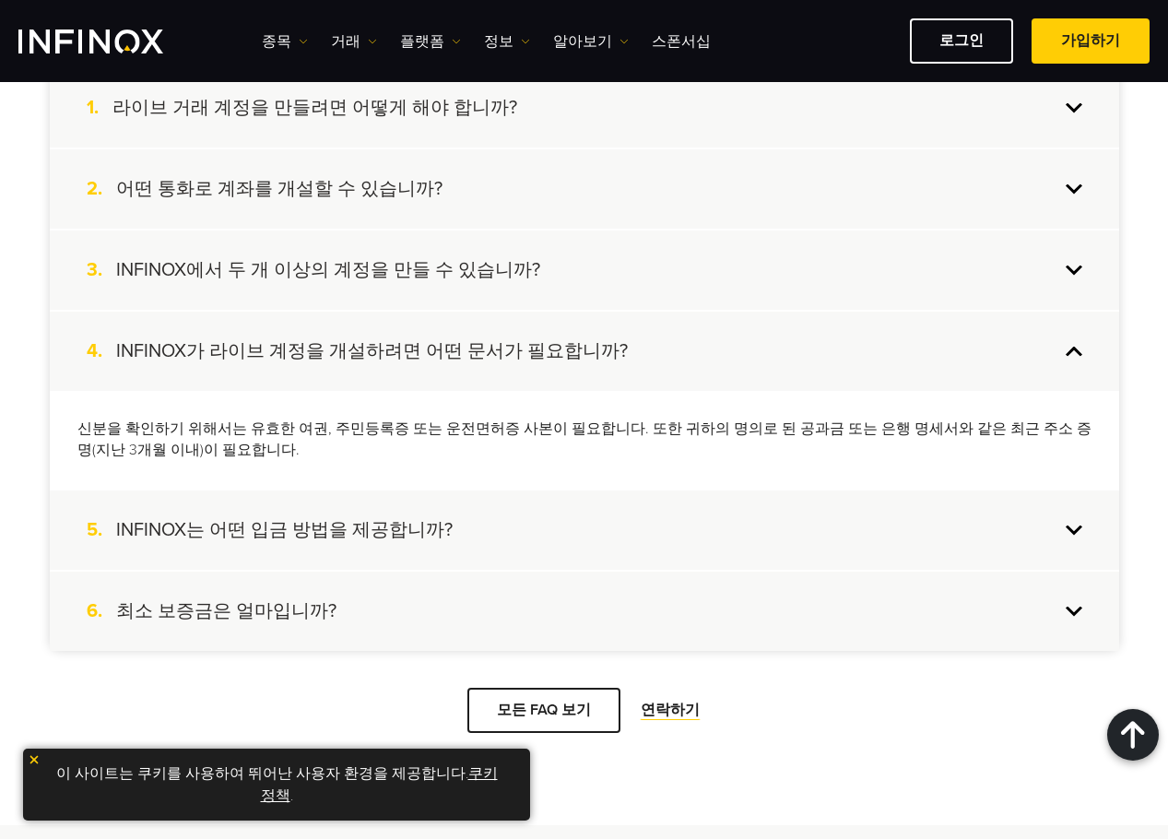
scroll to position [1844, 0]
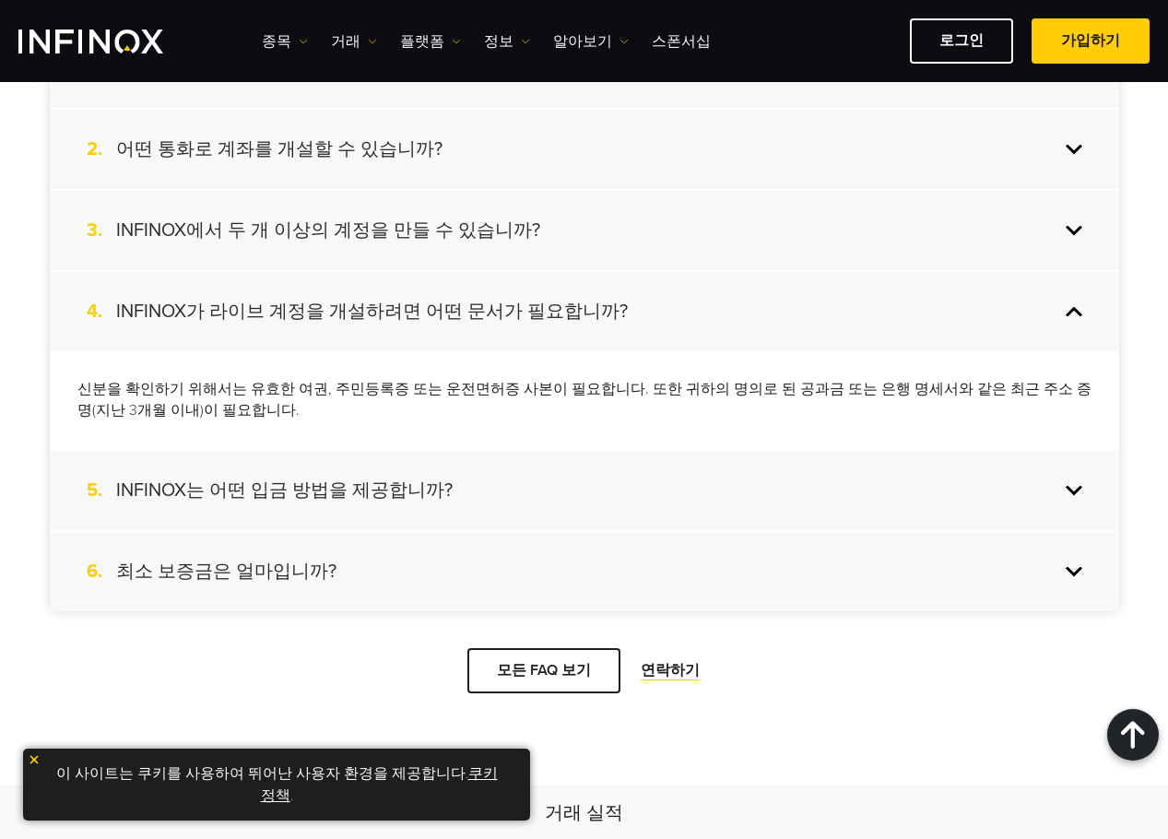
click at [376, 312] on h4 "INFINOX가 라이브 계정을 개설하려면 어떤 문서가 필요합니까?" at bounding box center [372, 312] width 512 height 24
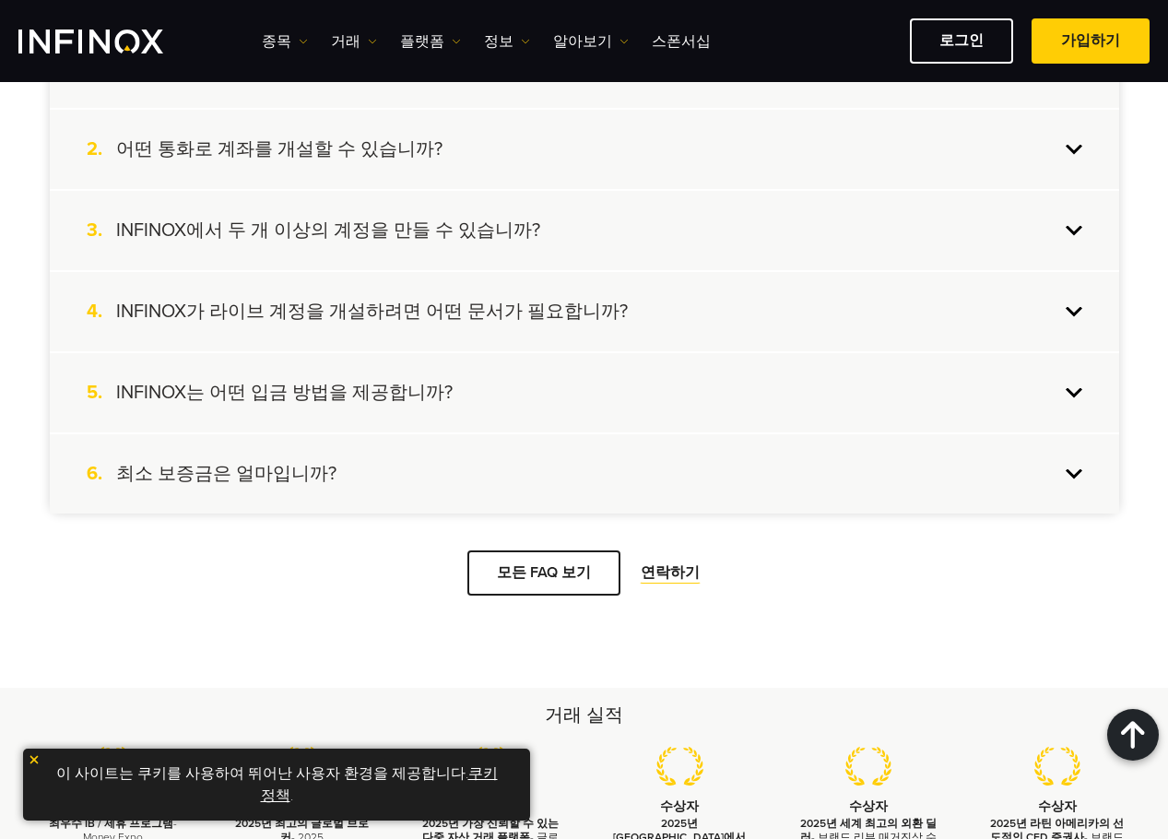
click at [377, 315] on h4 "INFINOX가 라이브 계정을 개설하려면 어떤 문서가 필요합니까?" at bounding box center [372, 312] width 512 height 24
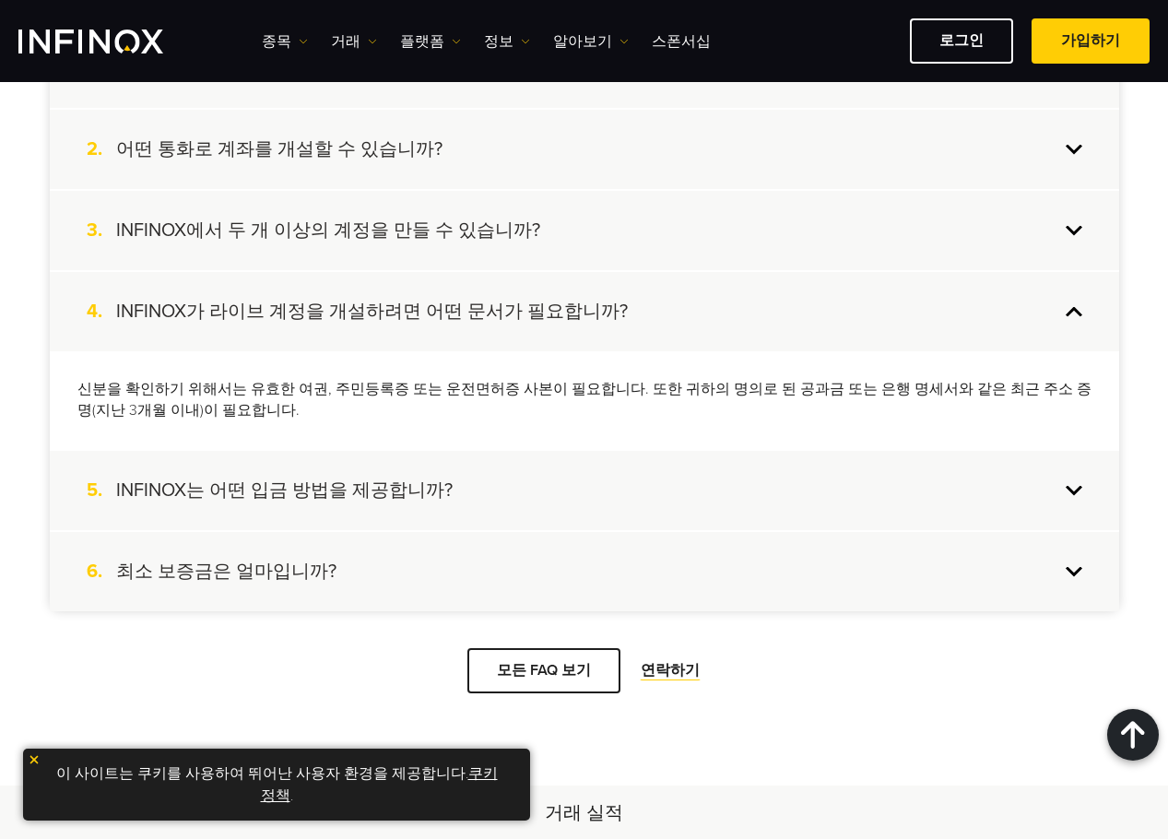
click at [374, 318] on h4 "INFINOX가 라이브 계정을 개설하려면 어떤 문서가 필요합니까?" at bounding box center [372, 312] width 512 height 24
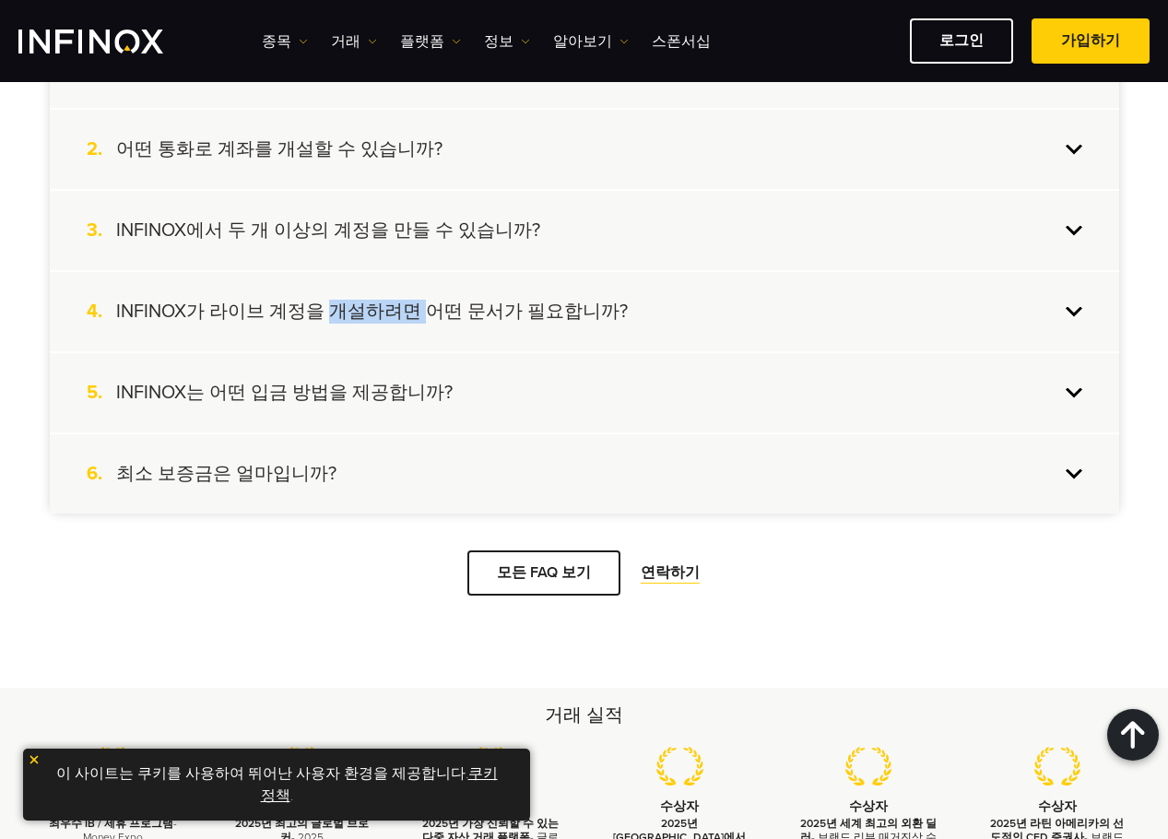
click at [374, 318] on h4 "INFINOX가 라이브 계정을 개설하려면 어떤 문서가 필요합니까?" at bounding box center [372, 312] width 512 height 24
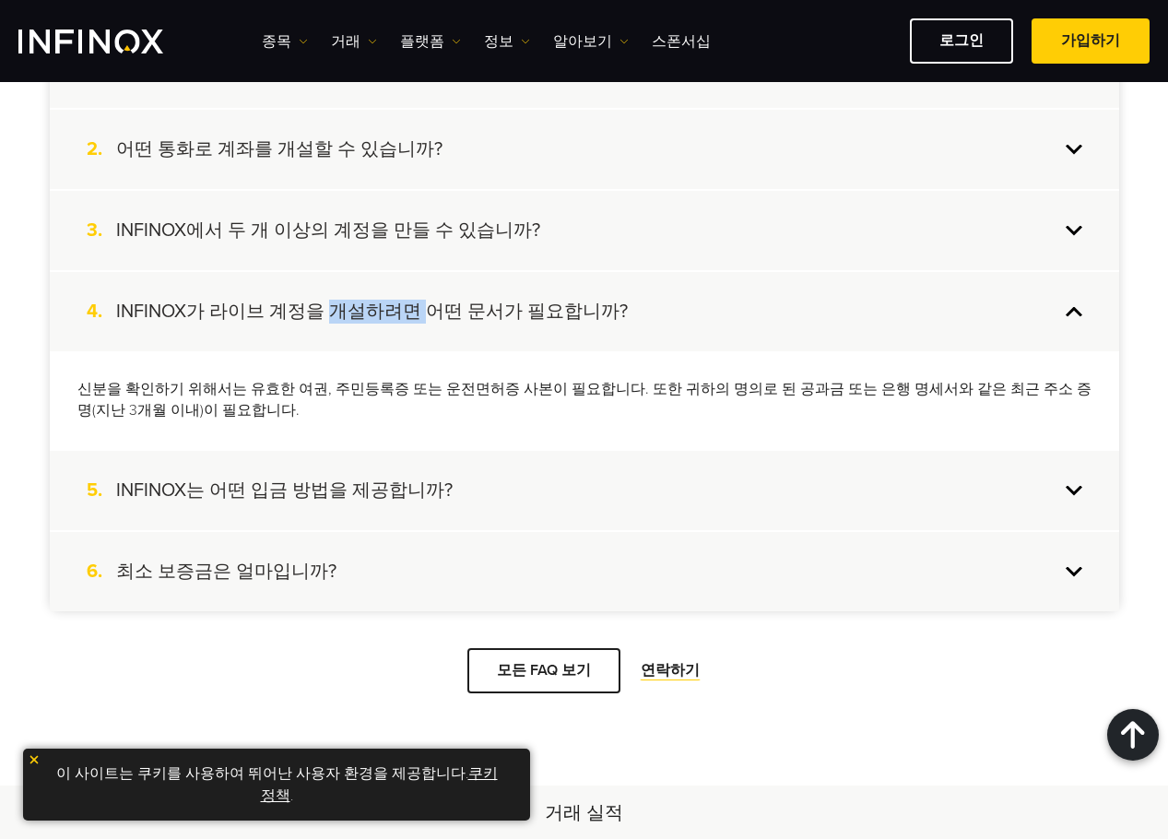
click at [369, 320] on h4 "INFINOX가 라이브 계정을 개설하려면 어떤 문서가 필요합니까?" at bounding box center [372, 312] width 512 height 24
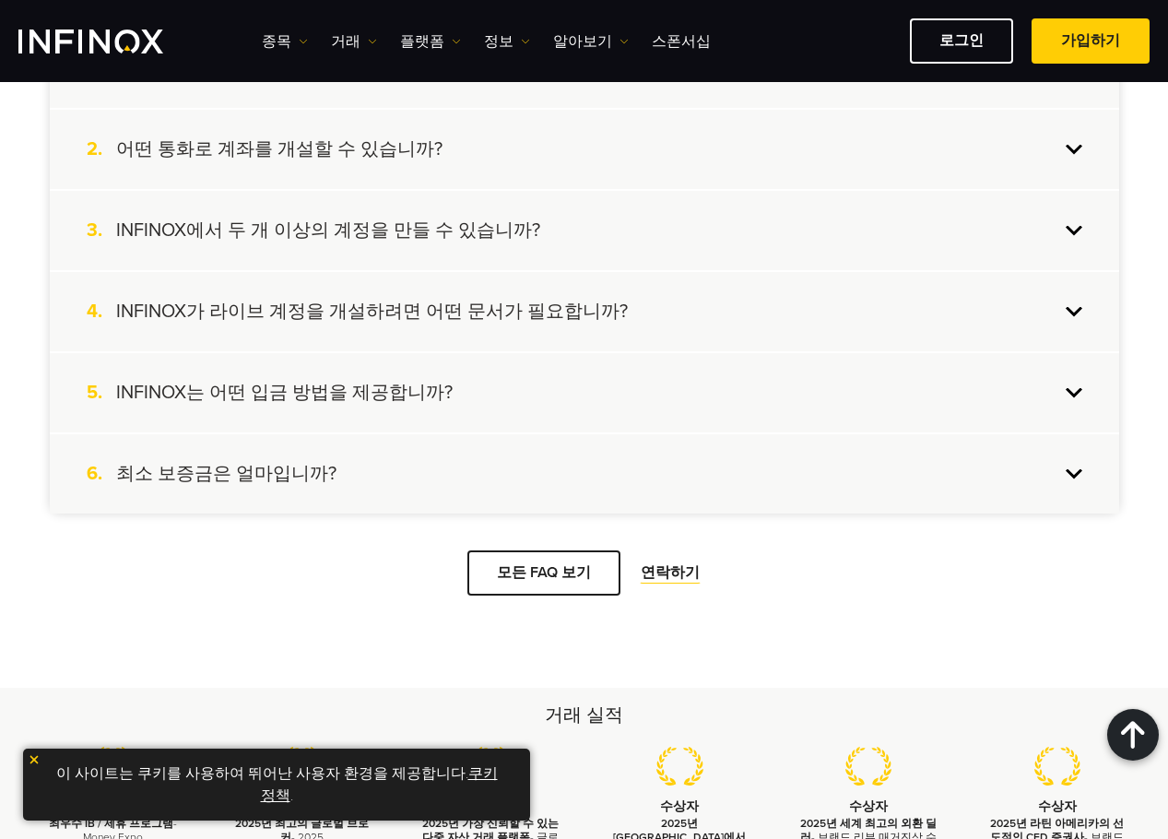
click at [339, 388] on h4 "INFINOX는 어떤 입금 방법을 제공합니까?" at bounding box center [284, 393] width 336 height 24
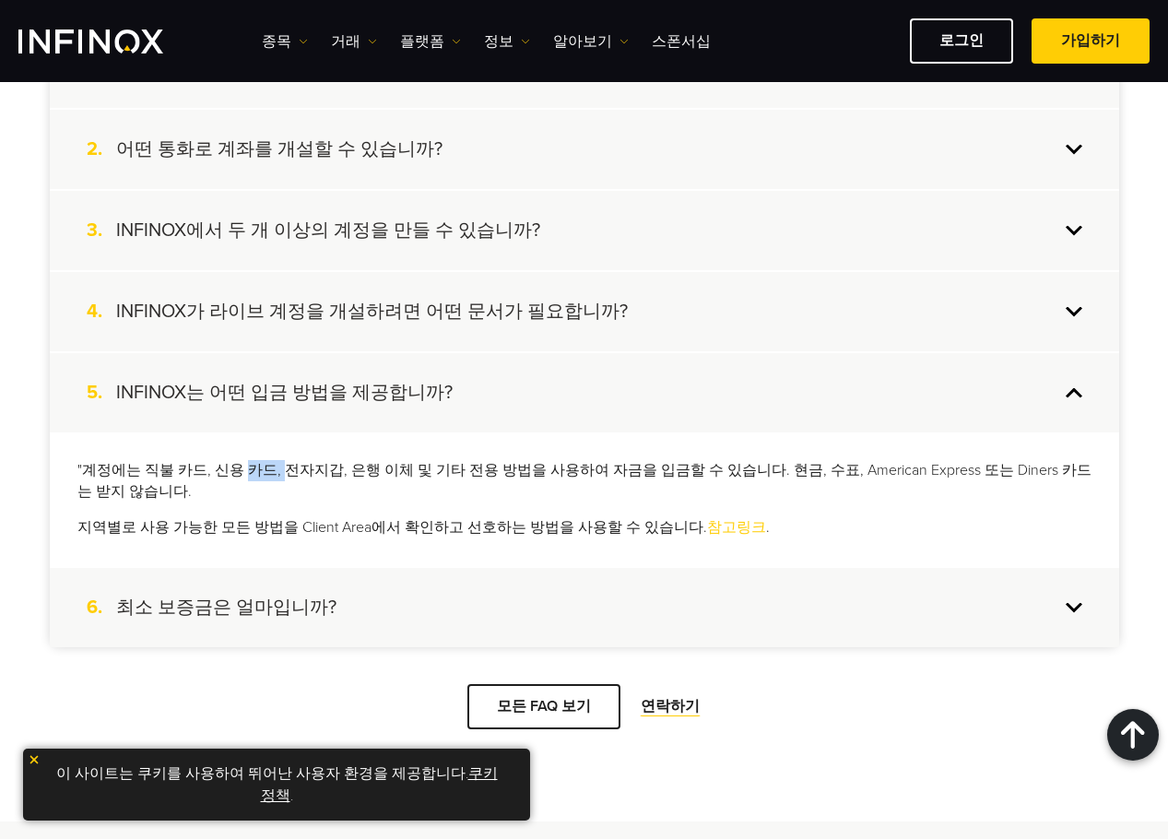
drag, startPoint x: 259, startPoint y: 456, endPoint x: 269, endPoint y: 454, distance: 10.5
click at [270, 454] on div ""계정에는 직불 카드, 신용 카드, 전자지갑, 은행 이체 및 기타 전용 방법을 사용하여 자금을 입금할 수 있습니다. 현금, 수표, Americ…" at bounding box center [584, 499] width 1069 height 134
click at [111, 460] on p ""계정에는 직불 카드, 신용 카드, 전자지갑, 은행 이체 및 기타 전용 방법을 사용하여 자금을 입금할 수 있습니다. 현금, 수표, Americ…" at bounding box center [584, 481] width 1014 height 42
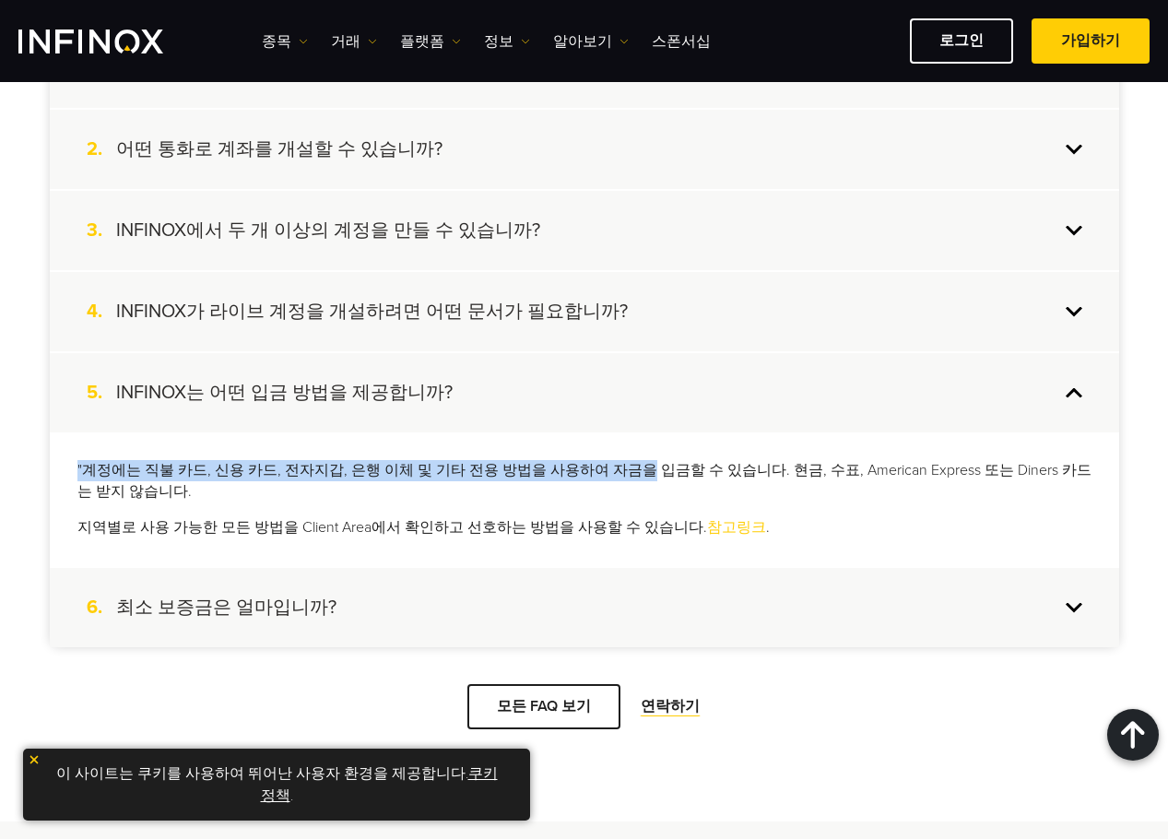
drag, startPoint x: 79, startPoint y: 466, endPoint x: 631, endPoint y: 469, distance: 552.2
click at [628, 462] on p ""계정에는 직불 카드, 신용 카드, 전자지갑, 은행 이체 및 기타 전용 방법을 사용하여 자금을 입금할 수 있습니다. 현금, 수표, Americ…" at bounding box center [584, 481] width 1014 height 42
click at [631, 469] on p ""계정에는 직불 카드, 신용 카드, 전자지갑, 은행 이체 및 기타 전용 방법을 사용하여 자금을 입금할 수 있습니다. 현금, 수표, Americ…" at bounding box center [584, 481] width 1014 height 42
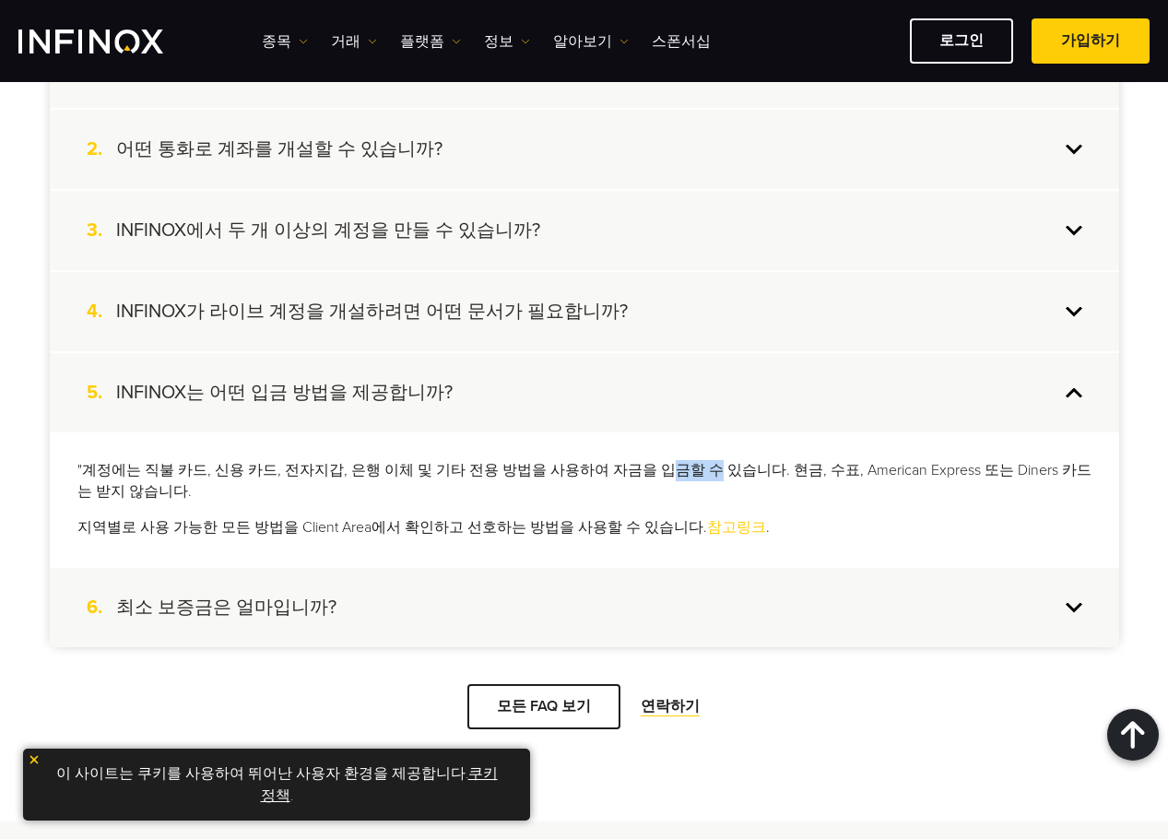
drag, startPoint x: 642, startPoint y: 450, endPoint x: 678, endPoint y: 450, distance: 35.0
click at [678, 450] on div ""계정에는 직불 카드, 신용 카드, 전자지갑, 은행 이체 및 기타 전용 방법을 사용하여 자금을 입금할 수 있습니다. 현금, 수표, Americ…" at bounding box center [584, 499] width 1069 height 134
drag, startPoint x: 747, startPoint y: 454, endPoint x: 711, endPoint y: 459, distance: 36.2
click at [710, 459] on div ""계정에는 직불 카드, 신용 카드, 전자지갑, 은행 이체 및 기타 전용 방법을 사용하여 자금을 입금할 수 있습니다. 현금, 수표, Americ…" at bounding box center [584, 499] width 1069 height 134
click at [715, 469] on p ""계정에는 직불 카드, 신용 카드, 전자지갑, 은행 이체 및 기타 전용 방법을 사용하여 자금을 입금할 수 있습니다. 현금, 수표, Americ…" at bounding box center [584, 481] width 1014 height 42
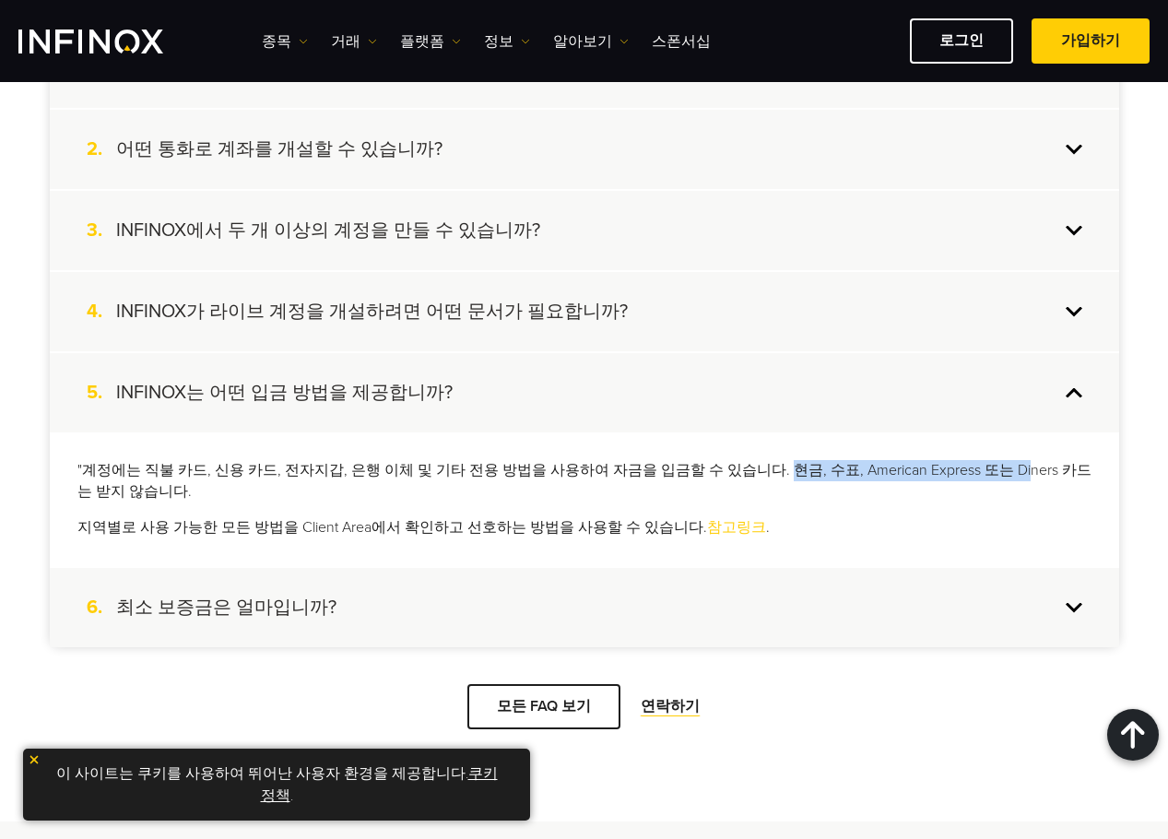
drag, startPoint x: 744, startPoint y: 468, endPoint x: 951, endPoint y: 471, distance: 207.4
click at [974, 469] on p ""계정에는 직불 카드, 신용 카드, 전자지갑, 은행 이체 및 기타 전용 방법을 사용하여 자금을 입금할 수 있습니다. 현금, 수표, Americ…" at bounding box center [584, 481] width 1014 height 42
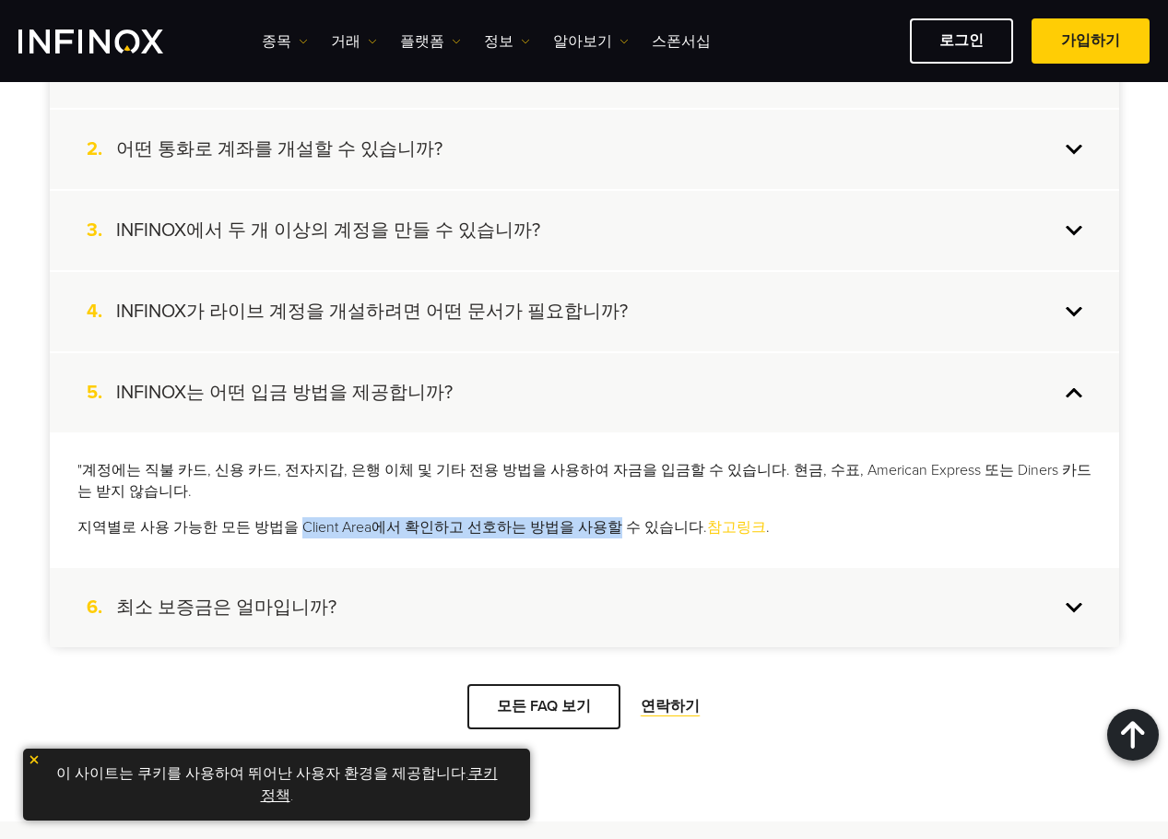
drag, startPoint x: 326, startPoint y: 523, endPoint x: 624, endPoint y: 532, distance: 297.9
click at [606, 534] on p "지역별로 사용 가능한 모든 방법을 Client Area에서 확인하고 선호하는 방법을 사용할 수 있습니다. 참고링크 ." at bounding box center [584, 527] width 1014 height 21
drag, startPoint x: 665, startPoint y: 527, endPoint x: 643, endPoint y: 533, distance: 21.9
click at [662, 527] on p "지역별로 사용 가능한 모든 방법을 Client Area에서 확인하고 선호하는 방법을 사용할 수 있습니다. 참고링크 ." at bounding box center [584, 527] width 1014 height 21
click at [211, 382] on h4 "INFINOX는 어떤 입금 방법을 제공합니까?" at bounding box center [284, 393] width 336 height 24
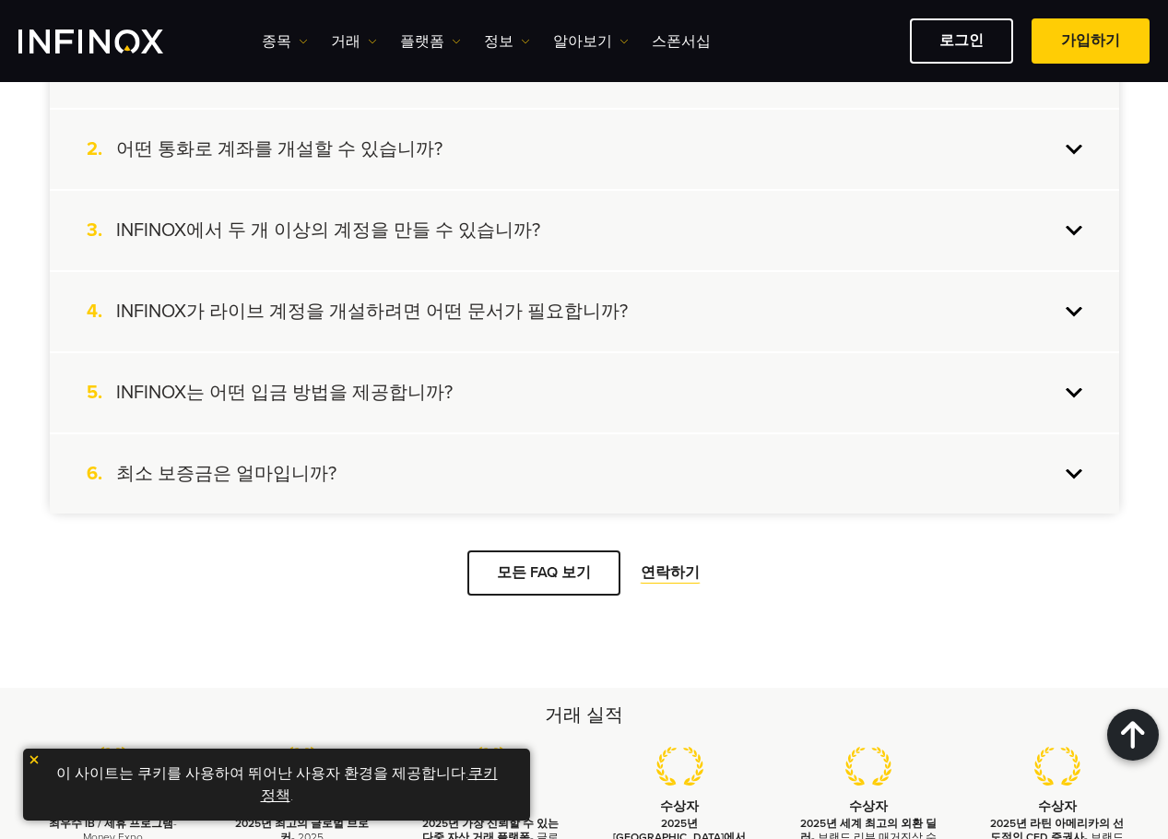
click at [273, 496] on div "6. 최소 보증금은 얼마입니까?" at bounding box center [584, 473] width 1069 height 79
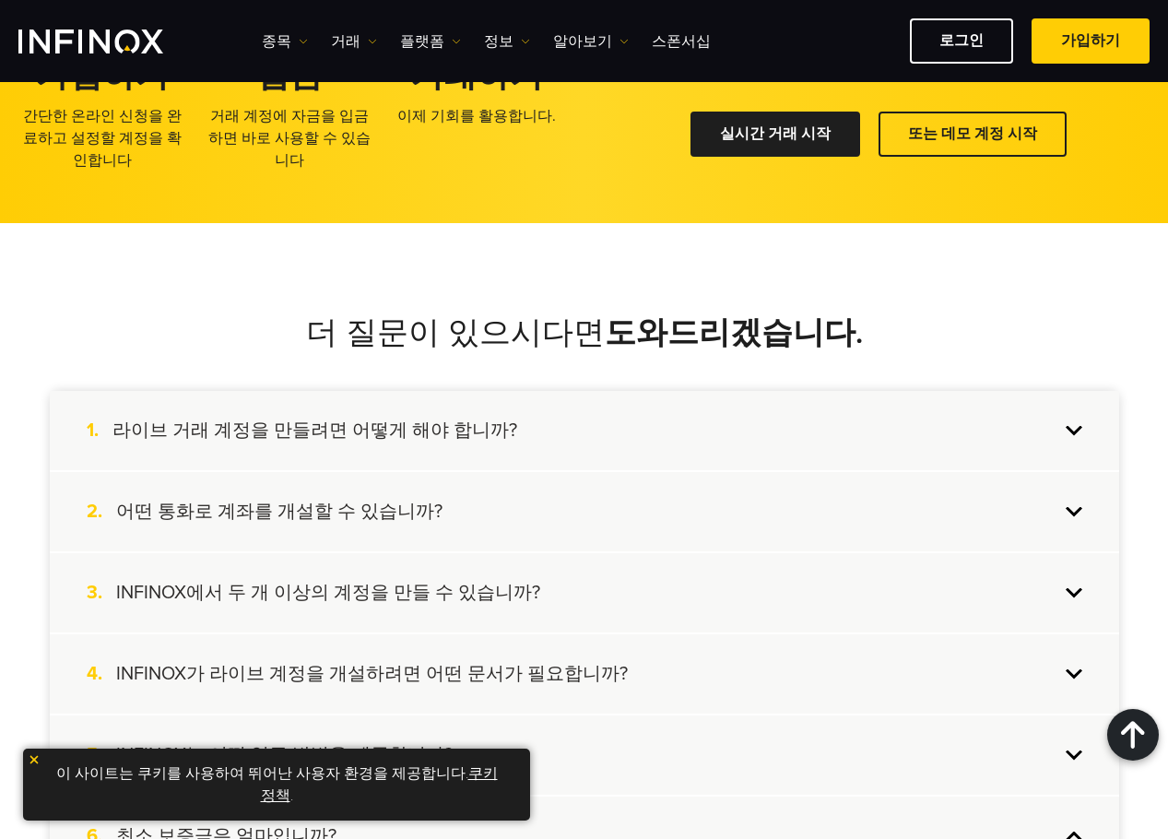
scroll to position [1475, 0]
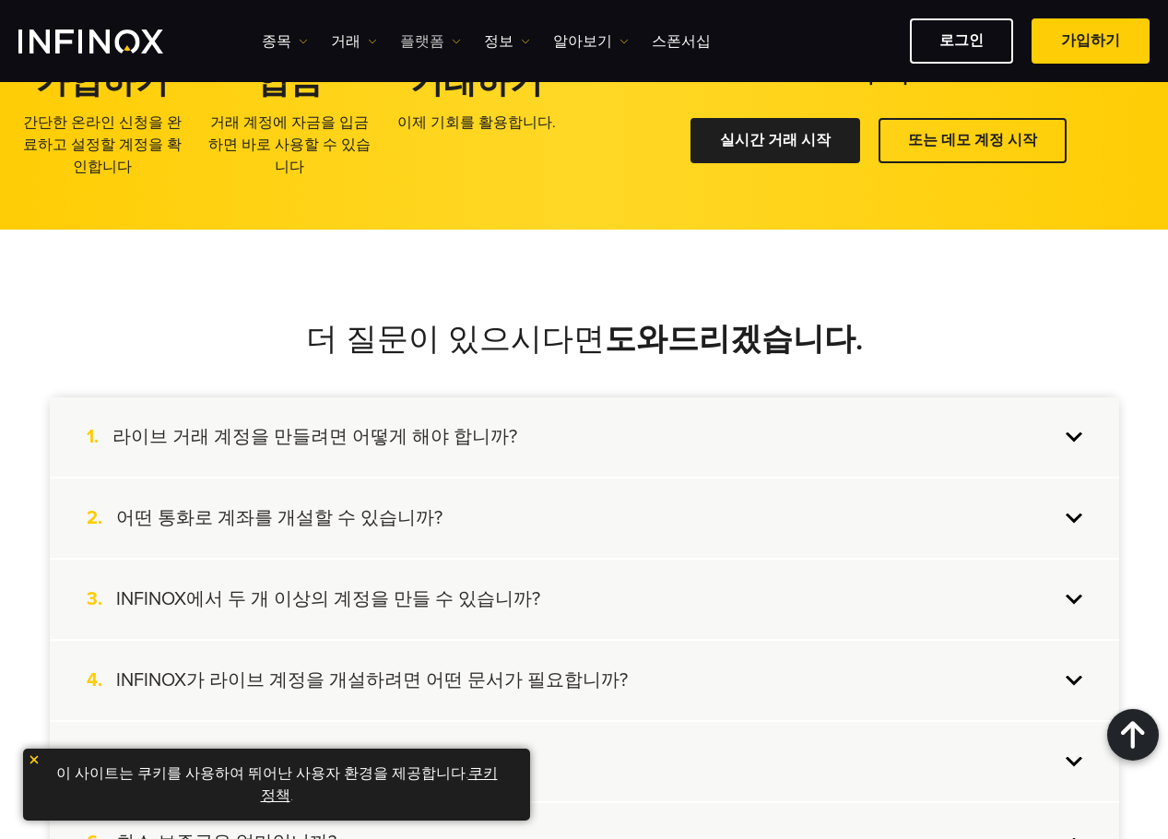
click at [428, 39] on link "플랫폼" at bounding box center [430, 41] width 61 height 22
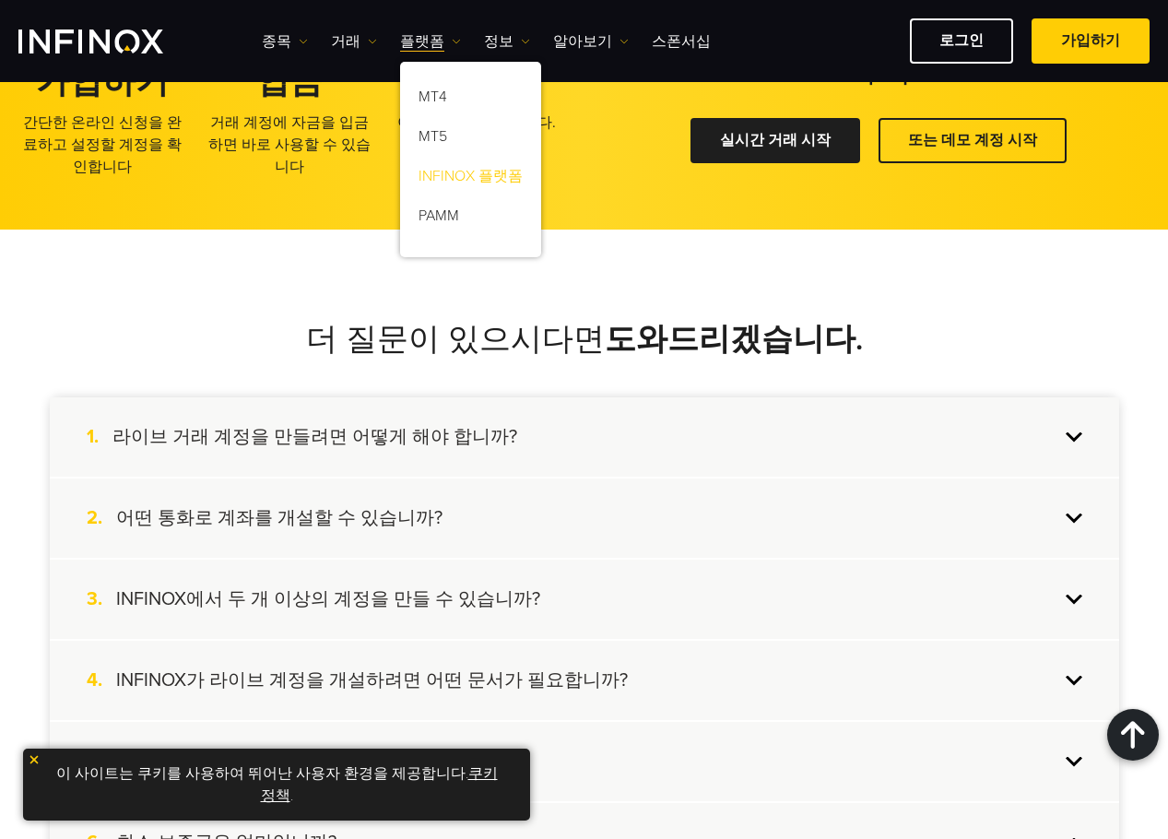
click at [482, 170] on link "INFINOX 플랫폼" at bounding box center [470, 179] width 141 height 40
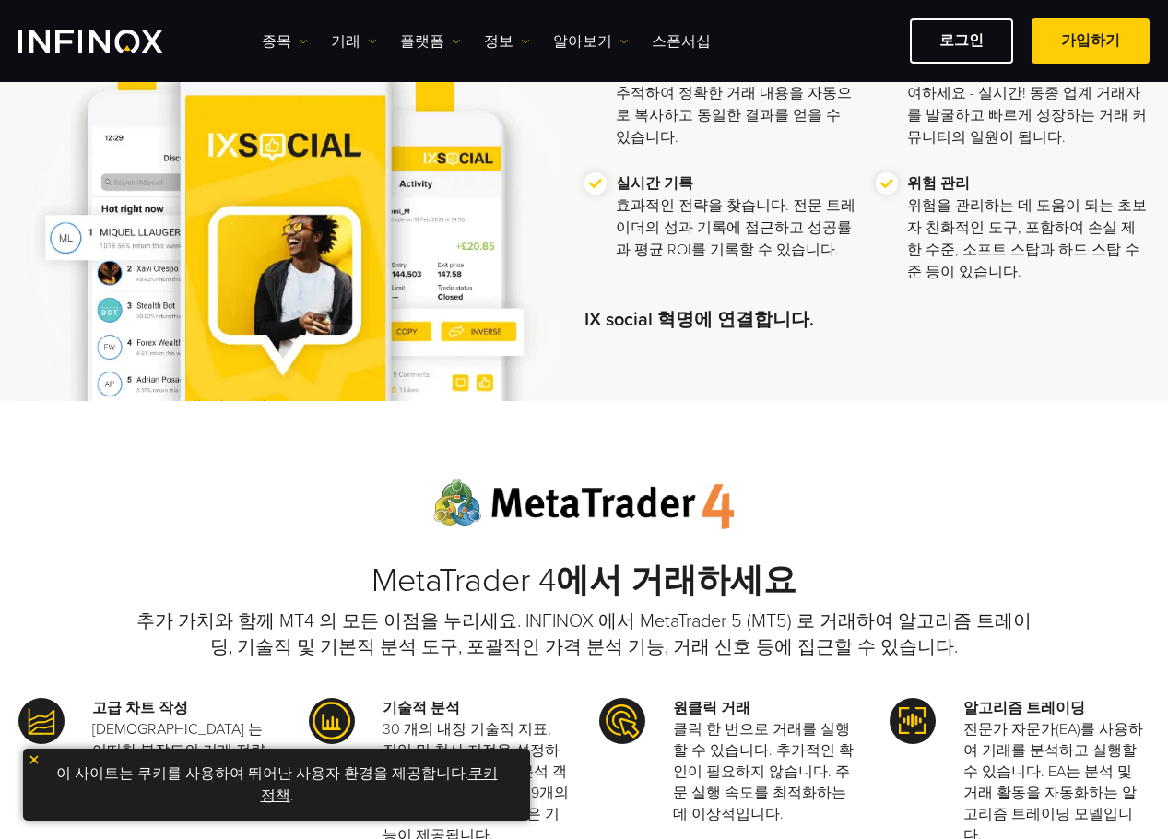
scroll to position [1014, 0]
